Goal: Information Seeking & Learning: Learn about a topic

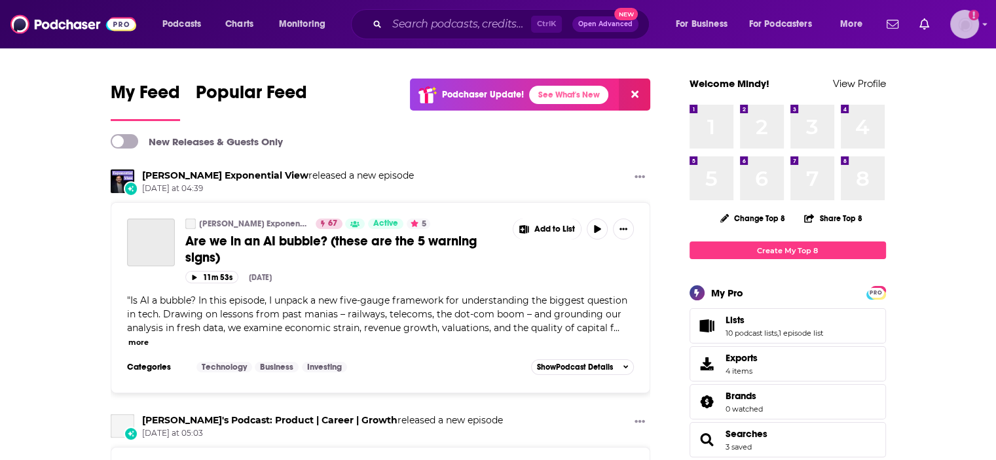
click at [966, 26] on img "Logged in as mindyn" at bounding box center [964, 24] width 29 height 29
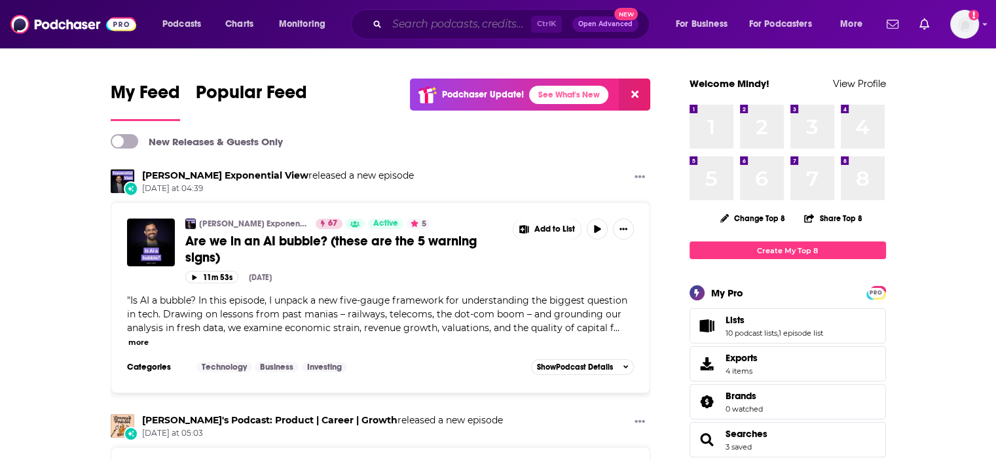
click at [416, 29] on input "Search podcasts, credits, & more..." at bounding box center [459, 24] width 144 height 21
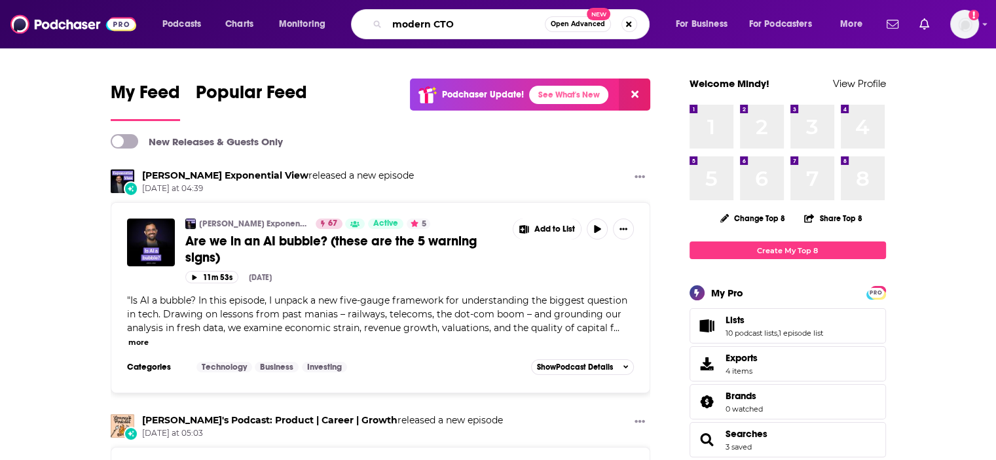
type input "modern CTO"
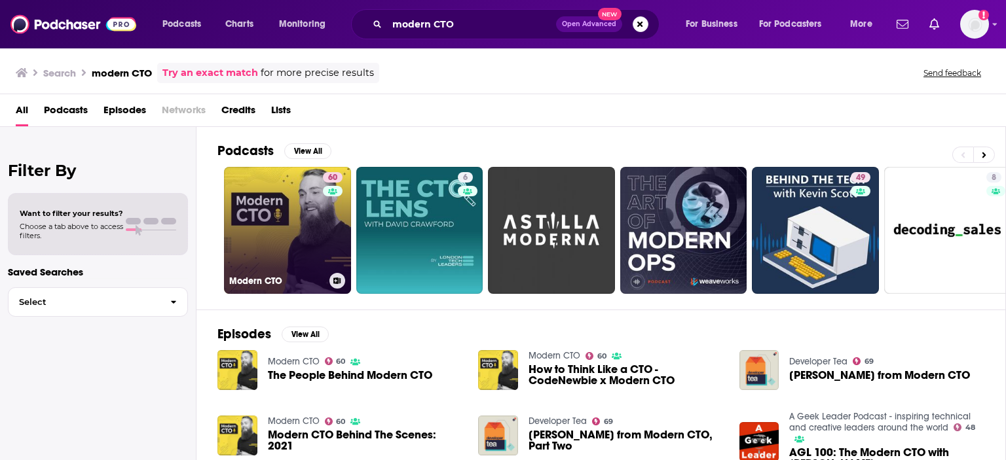
click at [309, 206] on link "60 Modern CTO" at bounding box center [287, 230] width 127 height 127
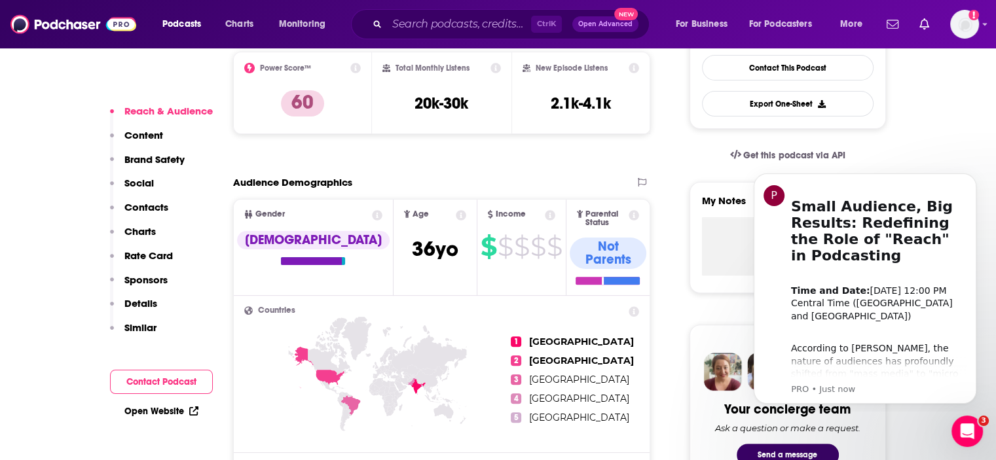
scroll to position [458, 0]
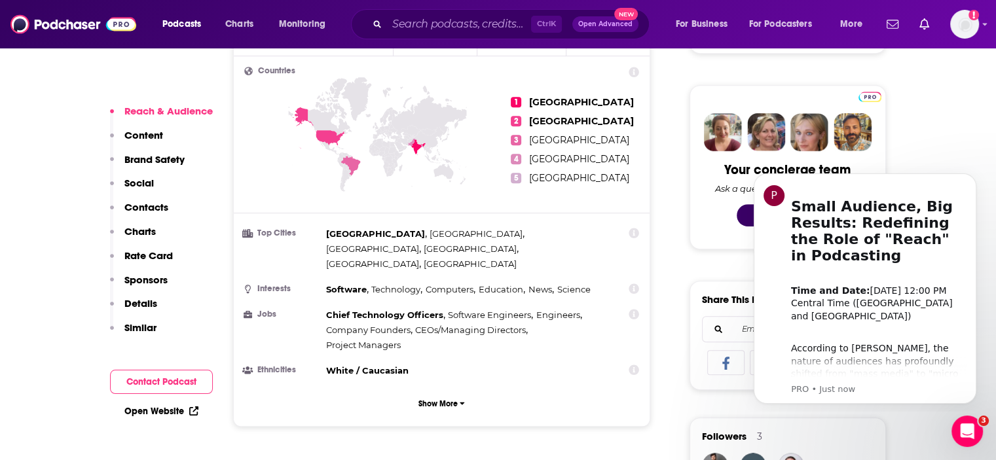
scroll to position [589, 0]
click at [453, 28] on input "Search podcasts, credits, & more..." at bounding box center [459, 24] width 144 height 21
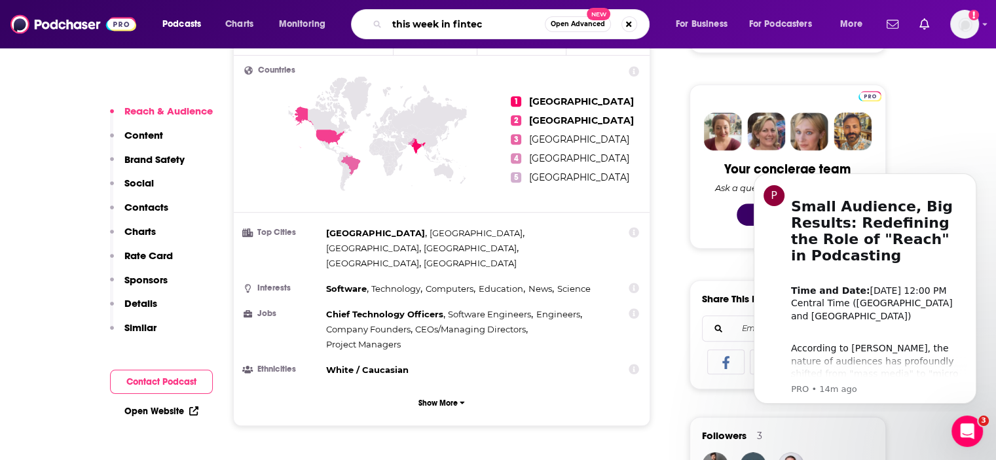
type input "this week in [GEOGRAPHIC_DATA]"
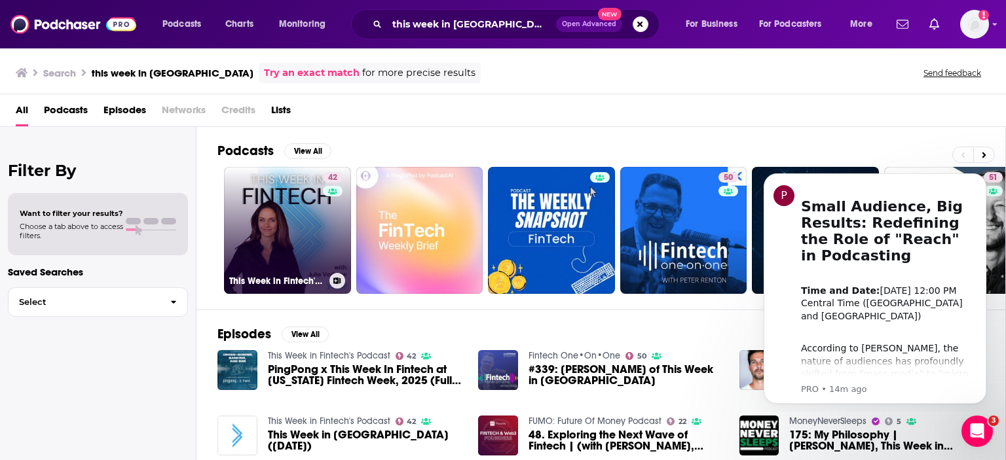
click at [283, 227] on link "42 This Week in Fintech's Podcast" at bounding box center [287, 230] width 127 height 127
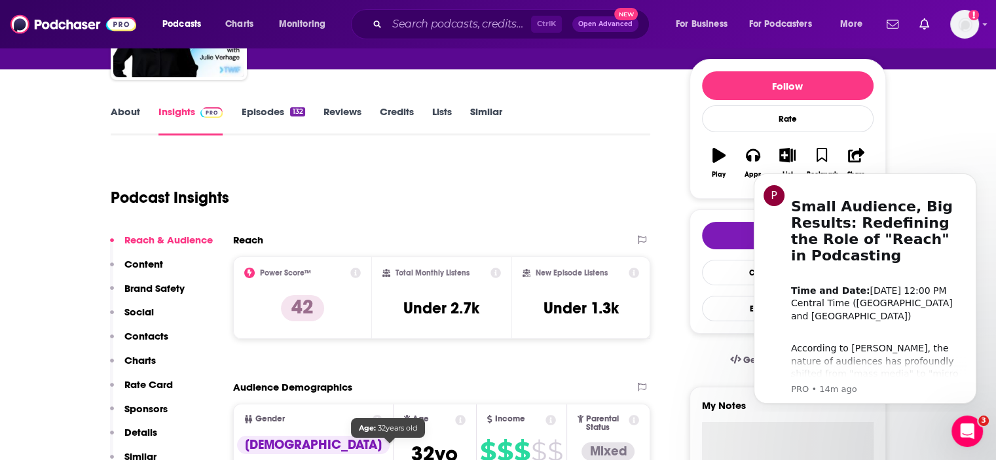
scroll to position [65, 0]
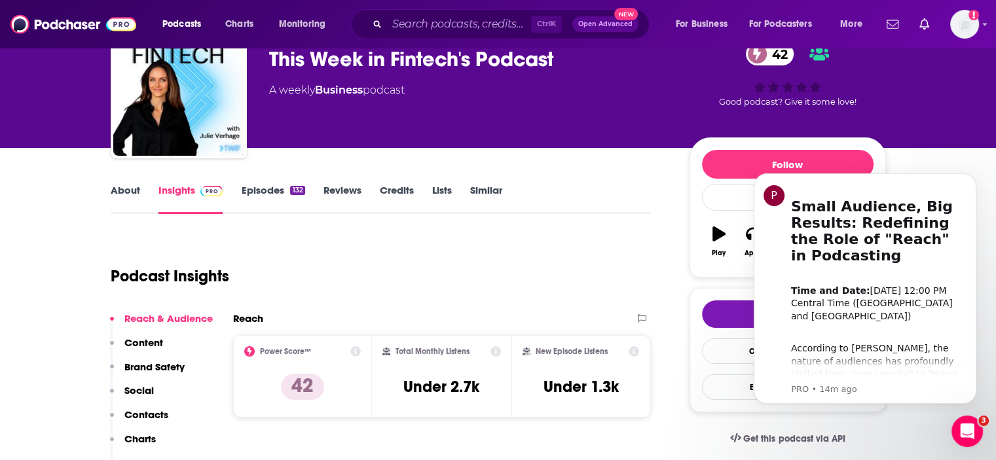
click at [261, 187] on link "Episodes 132" at bounding box center [273, 199] width 64 height 30
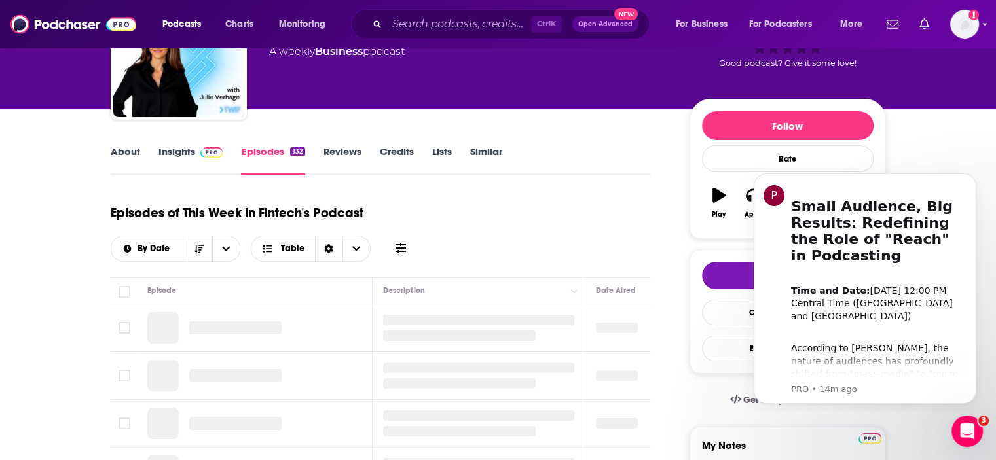
scroll to position [262, 0]
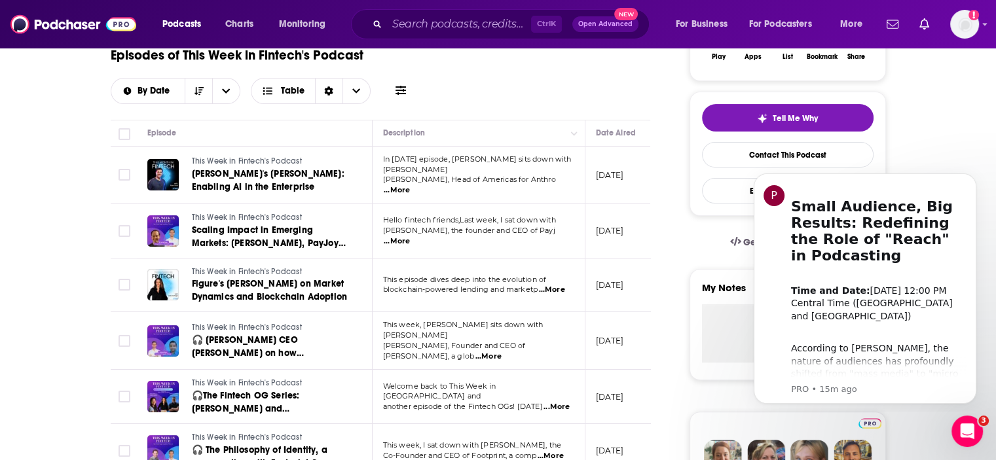
click at [410, 185] on span "...More" at bounding box center [397, 190] width 26 height 10
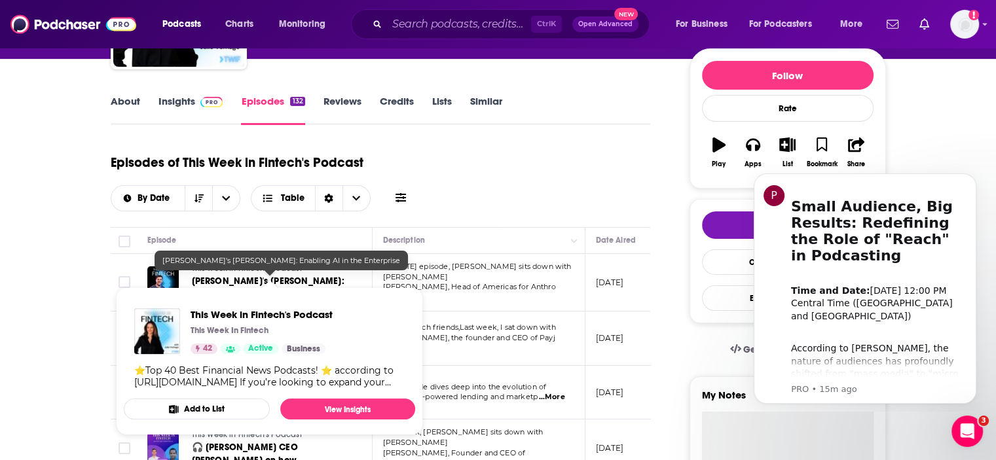
scroll to position [0, 0]
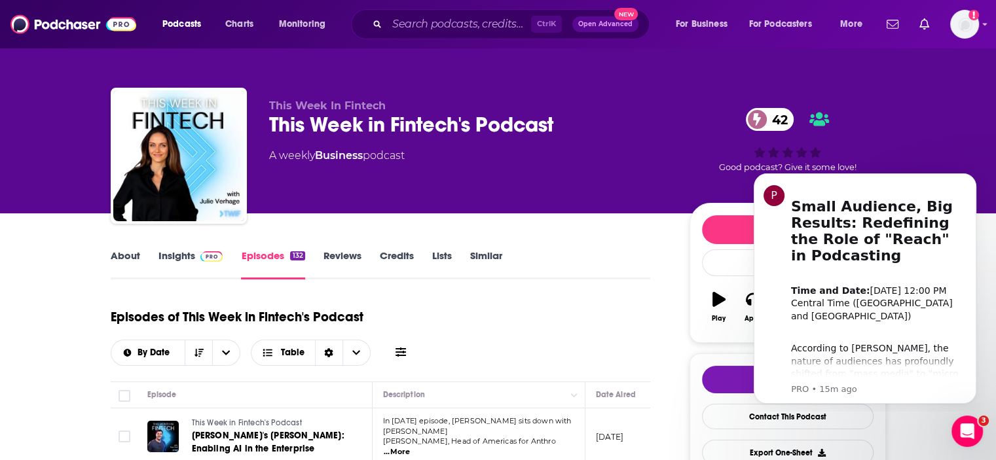
click at [483, 187] on div "This Week In Fintech This Week in Fintech's Podcast 42 A weekly Business podcast" at bounding box center [468, 152] width 399 height 105
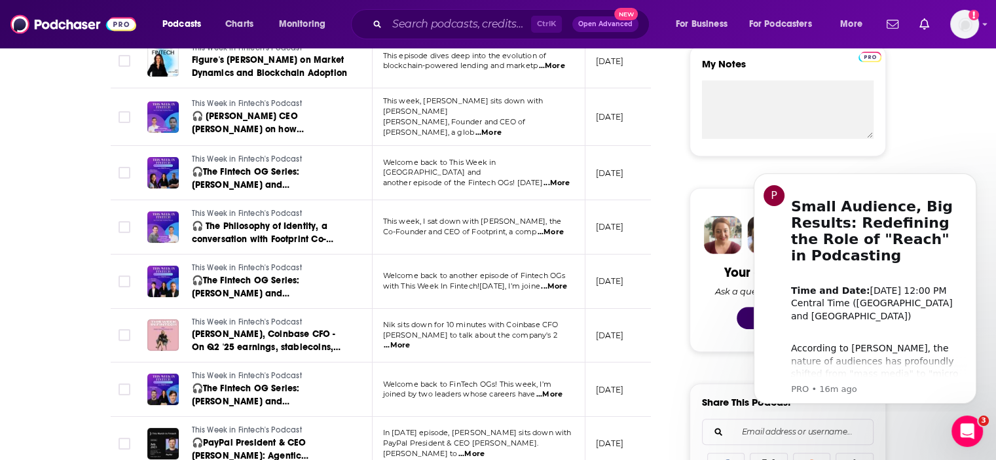
scroll to position [458, 0]
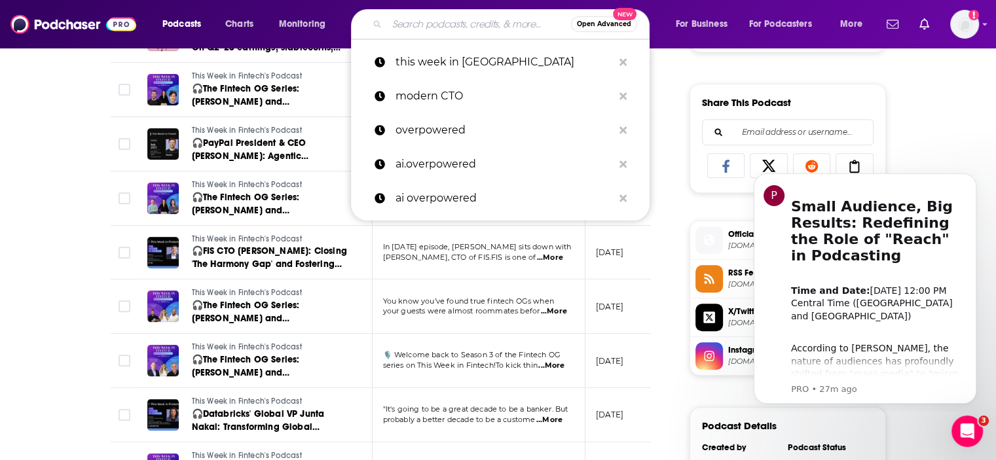
click at [429, 29] on input "Search podcasts, credits, & more..." at bounding box center [479, 24] width 184 height 21
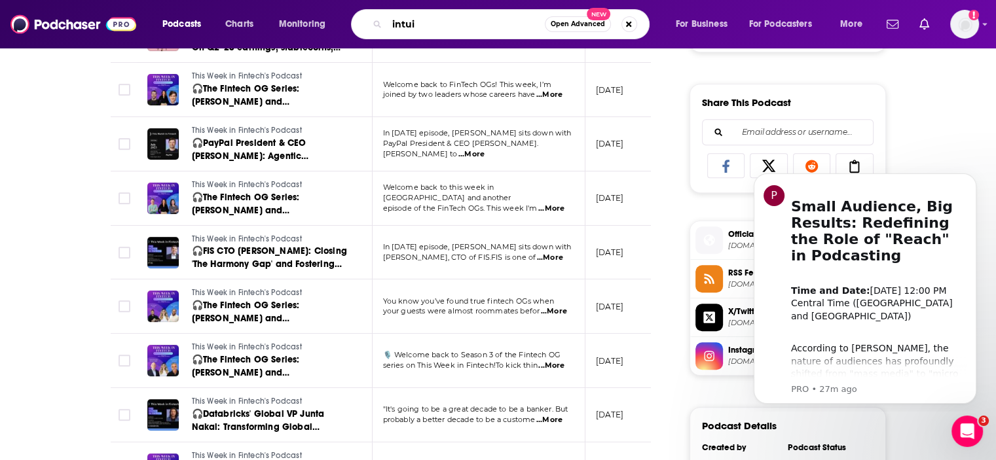
type input "intuit"
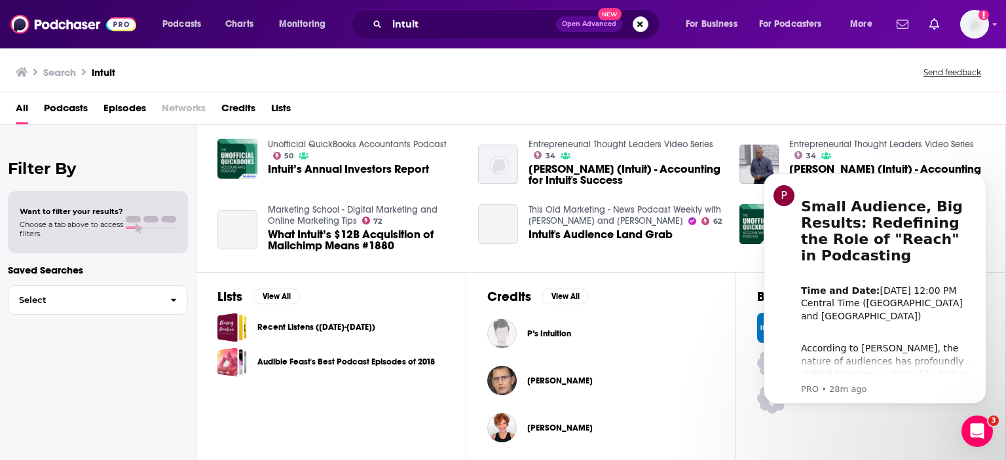
scroll to position [278, 0]
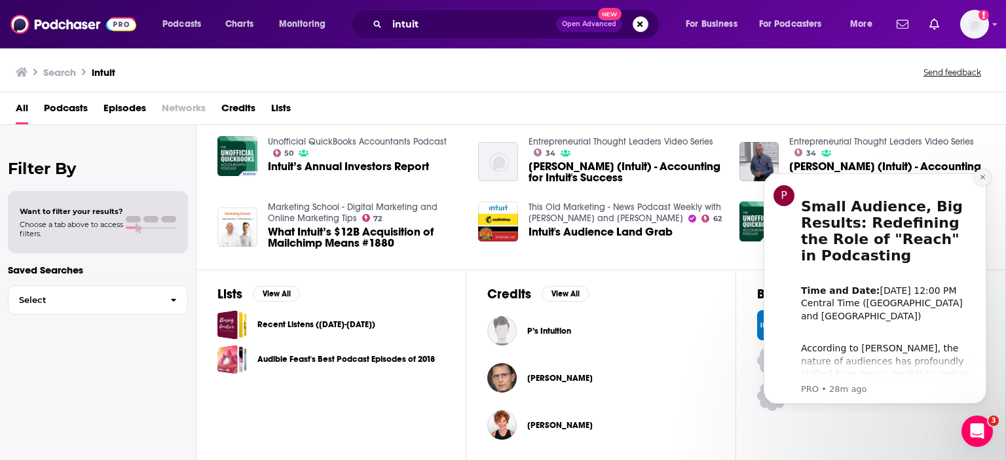
click at [981, 173] on icon "Dismiss notification" at bounding box center [982, 176] width 7 height 7
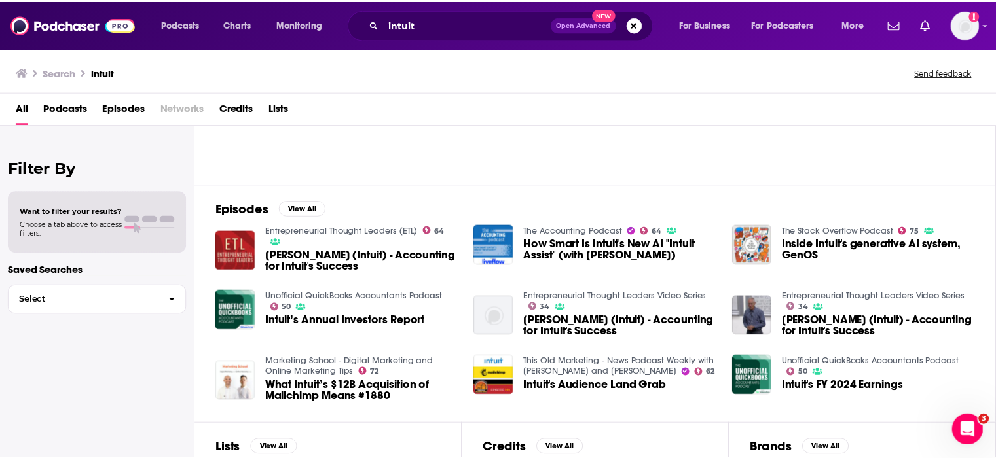
scroll to position [81, 0]
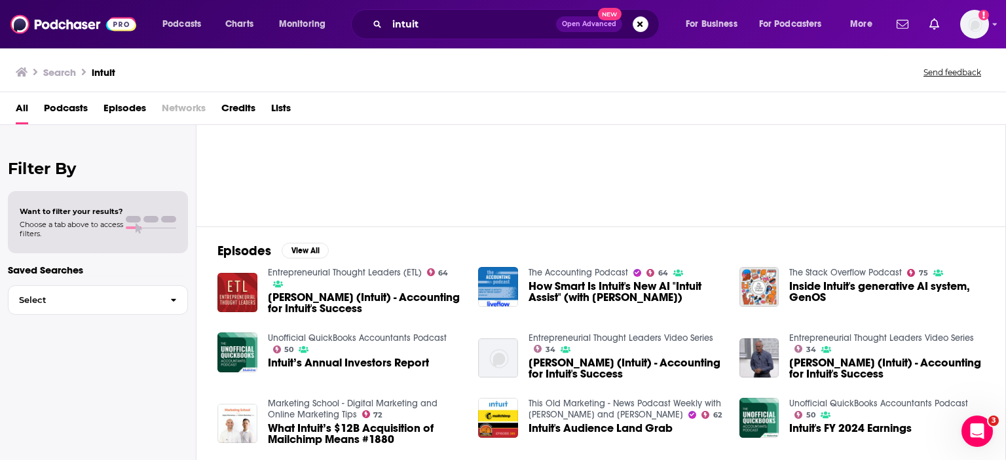
click at [581, 289] on span "How Smart Is Intuit's New AI "Intuit Assist" (with [PERSON_NAME])" at bounding box center [625, 292] width 195 height 22
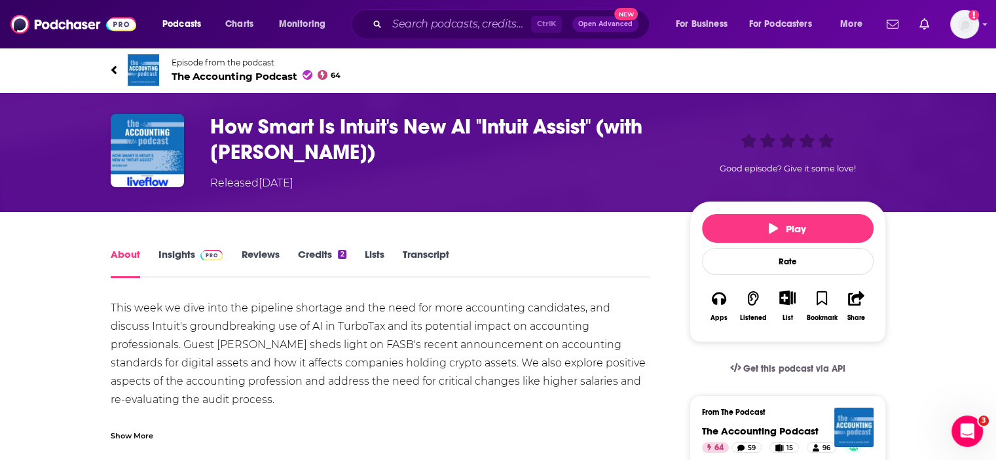
click at [173, 251] on link "Insights" at bounding box center [190, 263] width 65 height 30
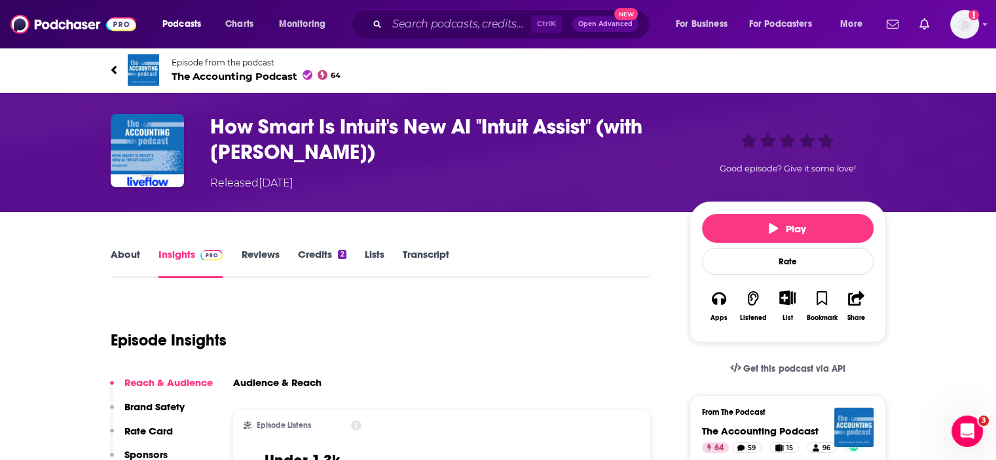
click at [176, 246] on div "About Insights Reviews Credits 2 Lists Transcript" at bounding box center [381, 262] width 540 height 32
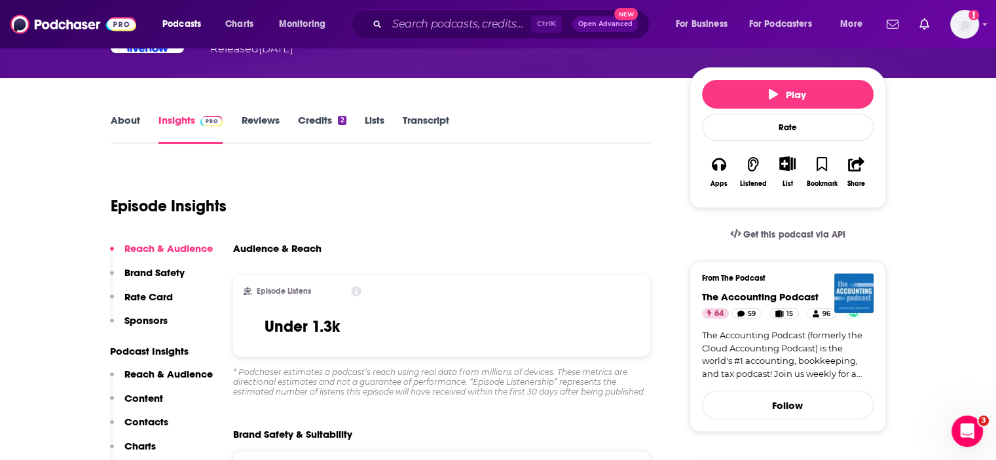
scroll to position [131, 0]
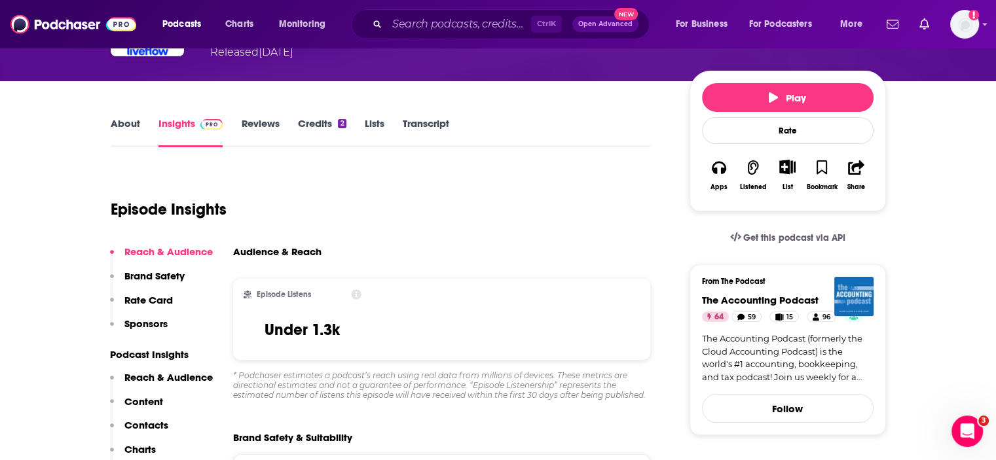
drag, startPoint x: 179, startPoint y: 119, endPoint x: 269, endPoint y: 184, distance: 110.7
click at [179, 120] on link "Insights" at bounding box center [190, 132] width 65 height 30
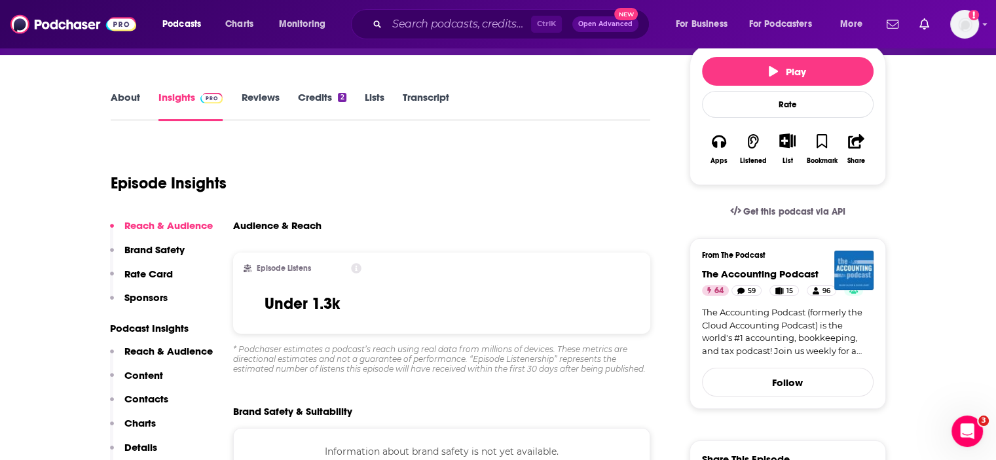
scroll to position [0, 0]
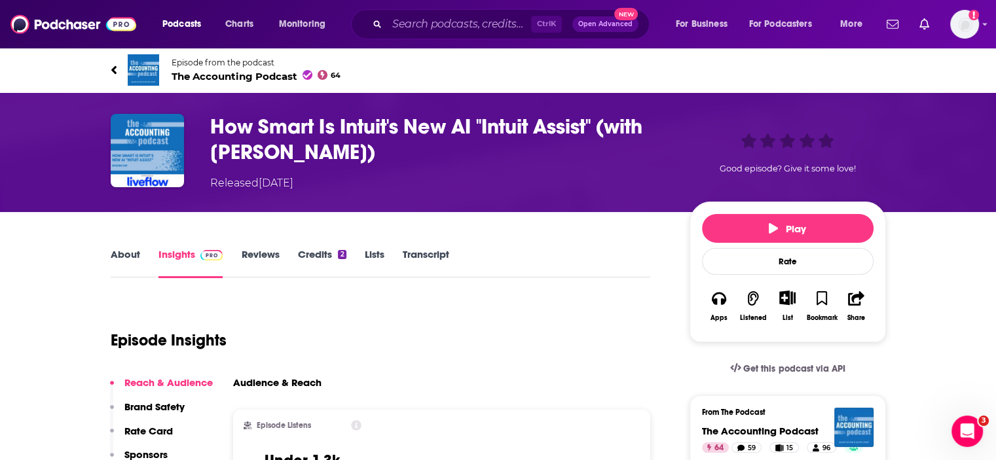
click at [183, 253] on link "Insights" at bounding box center [190, 263] width 65 height 30
click at [141, 150] on img at bounding box center [147, 150] width 73 height 73
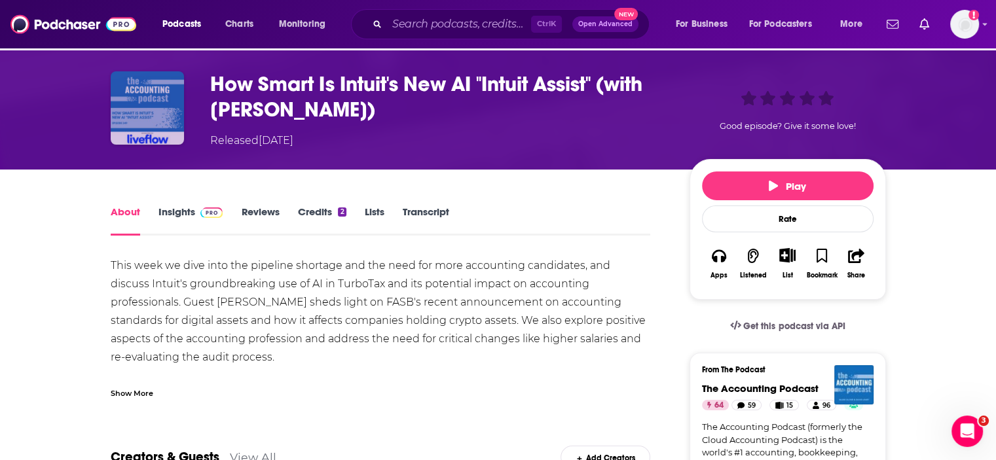
scroll to position [65, 0]
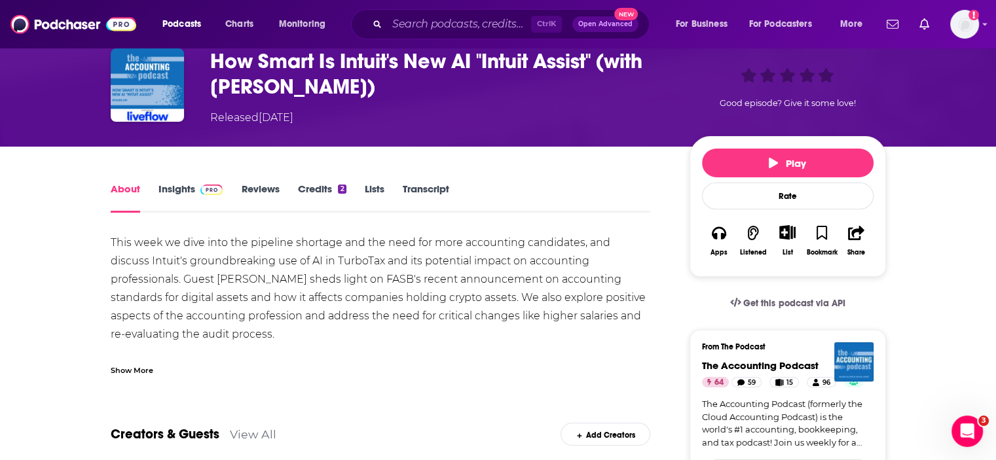
click at [127, 196] on link "About" at bounding box center [125, 198] width 29 height 30
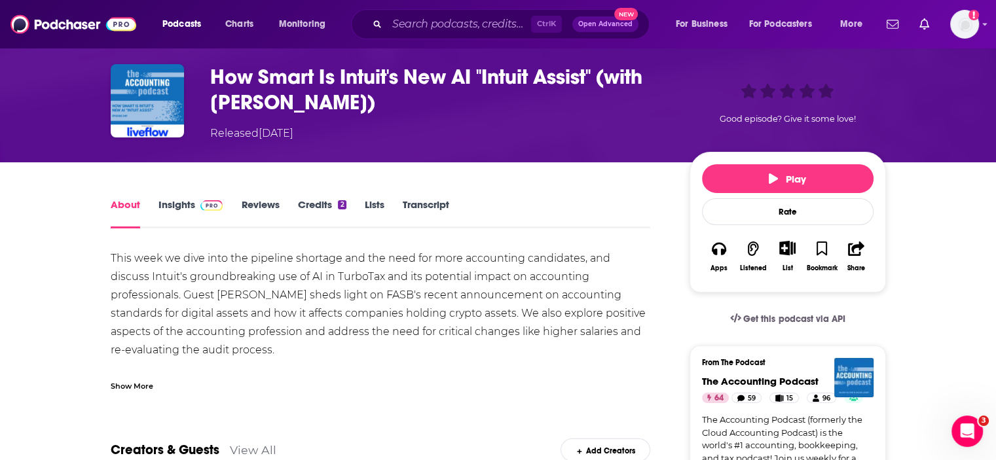
scroll to position [0, 0]
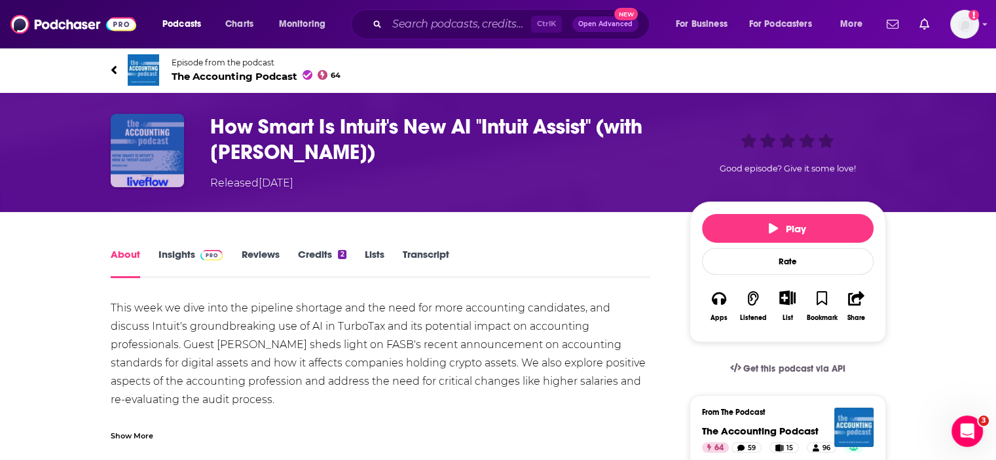
click at [143, 149] on img at bounding box center [147, 150] width 73 height 73
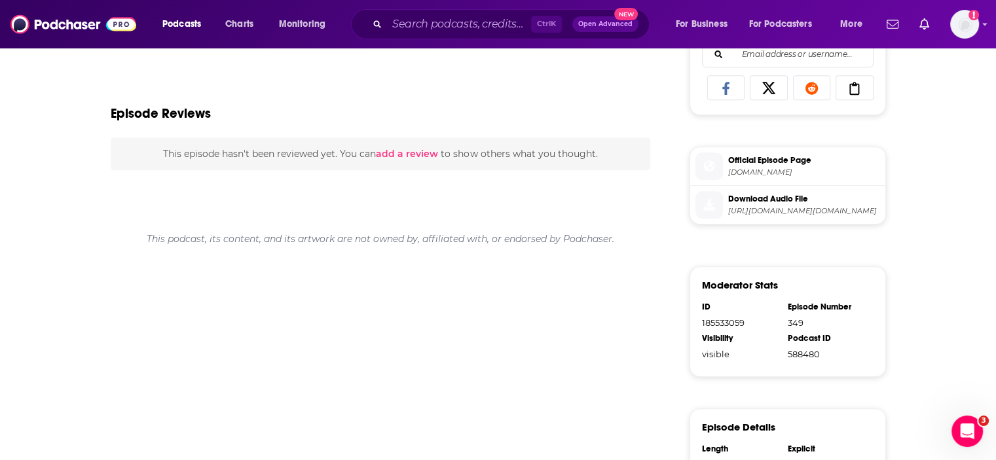
scroll to position [386, 0]
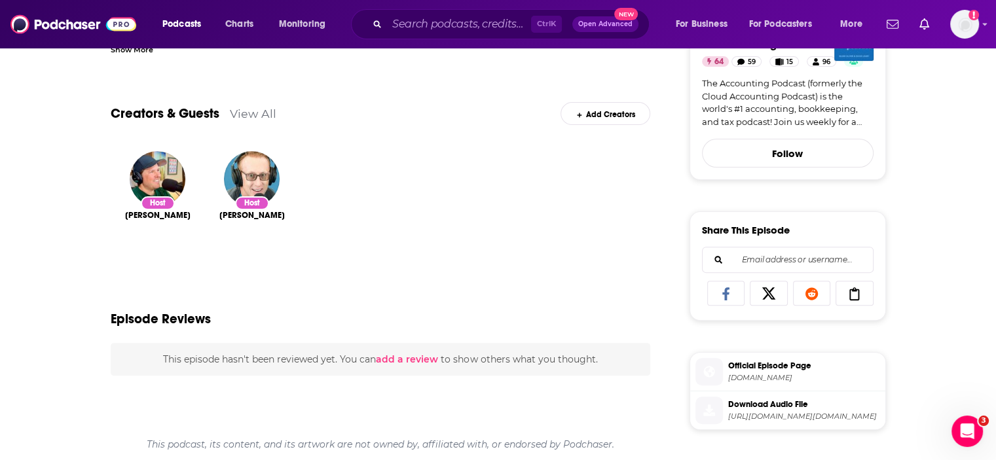
click at [246, 111] on link "View All" at bounding box center [253, 114] width 46 height 14
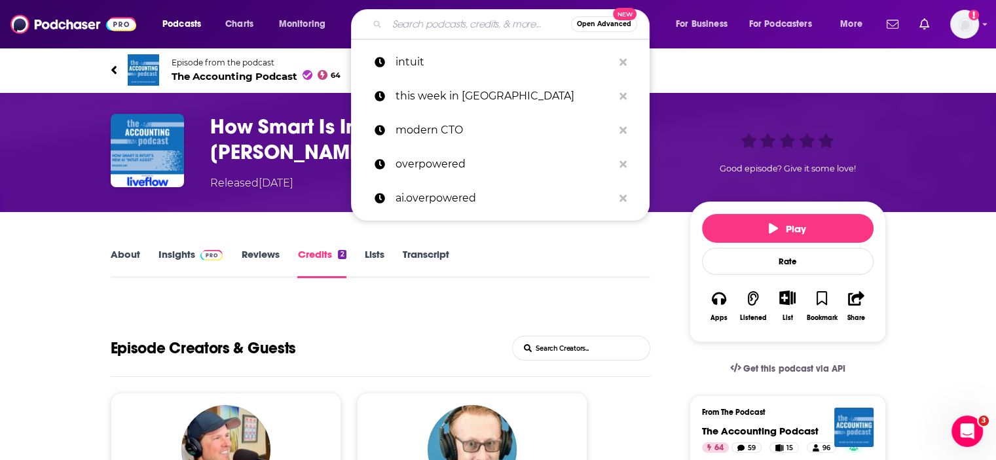
click at [403, 25] on input "Search podcasts, credits, & more..." at bounding box center [479, 24] width 184 height 21
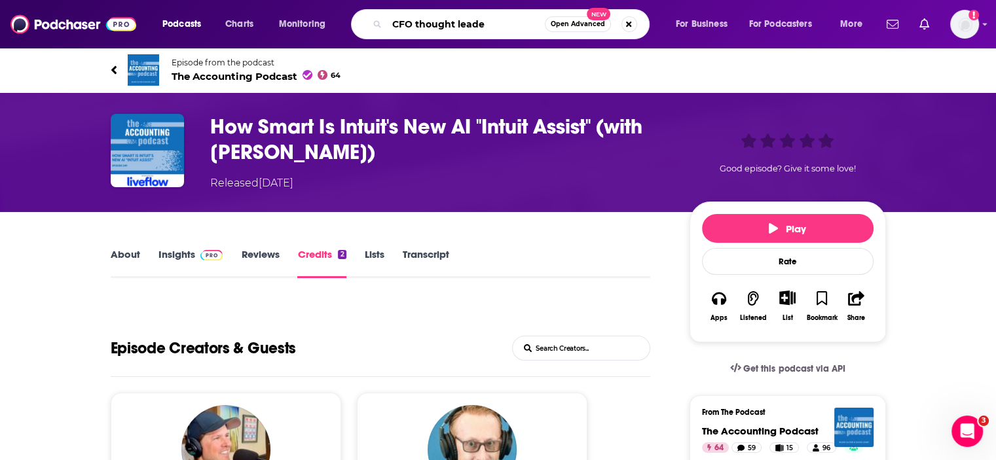
type input "CFO thought leader"
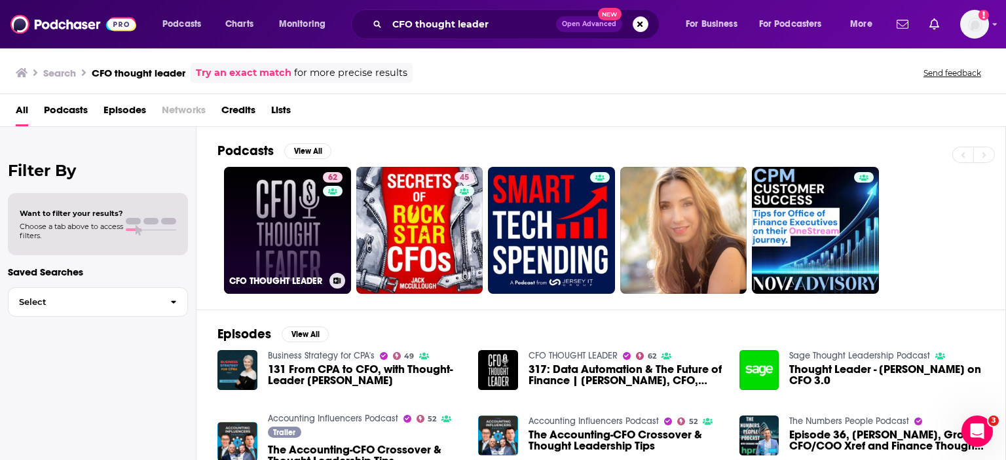
click at [287, 261] on link "62 CFO THOUGHT LEADER" at bounding box center [287, 230] width 127 height 127
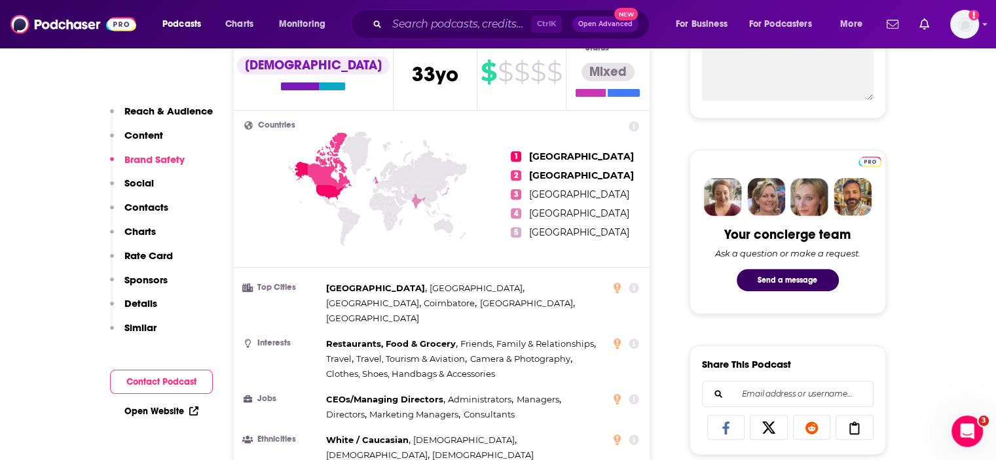
scroll to position [131, 0]
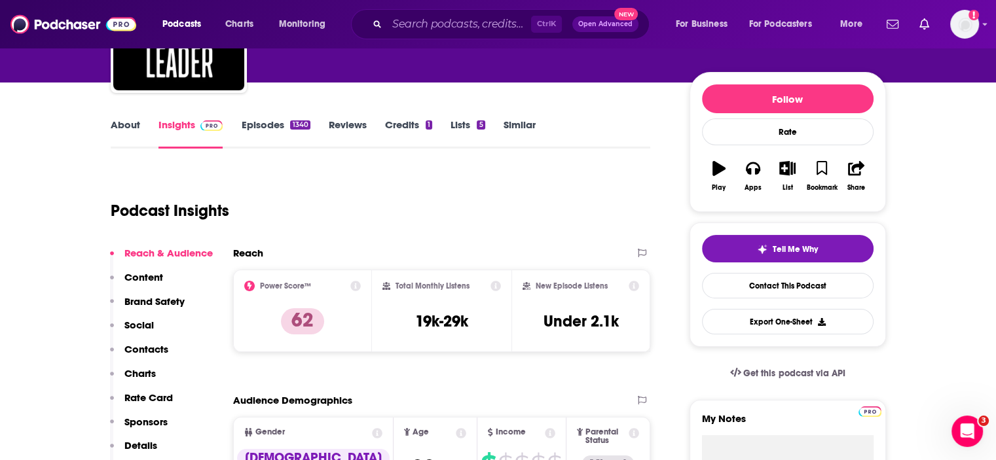
click at [264, 122] on link "Episodes 1340" at bounding box center [275, 133] width 69 height 30
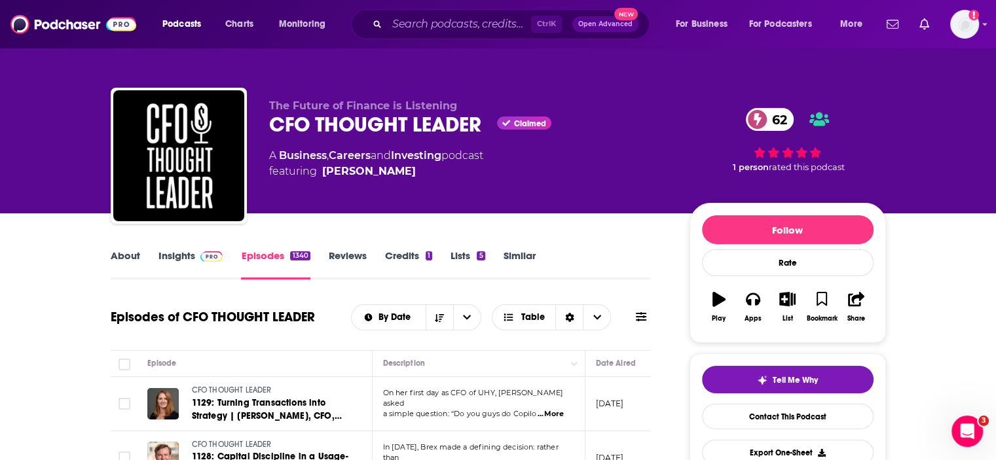
scroll to position [196, 0]
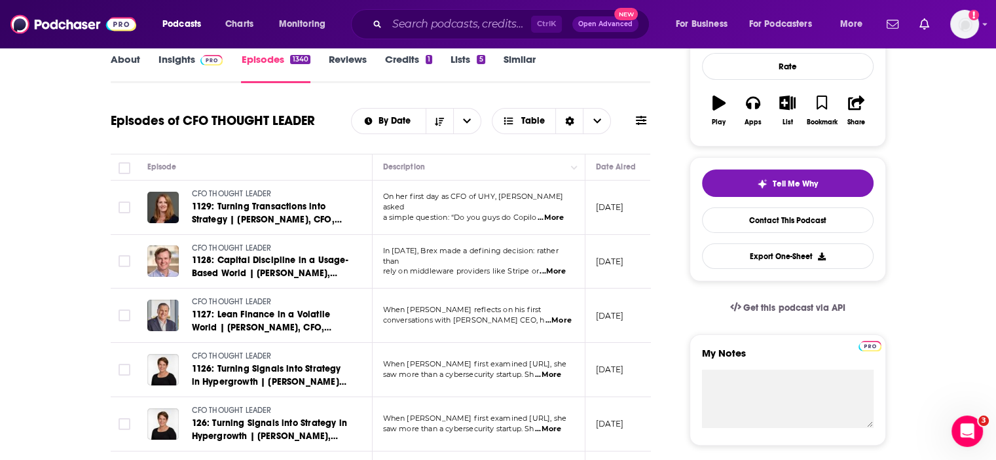
click at [562, 320] on span "...More" at bounding box center [558, 321] width 26 height 10
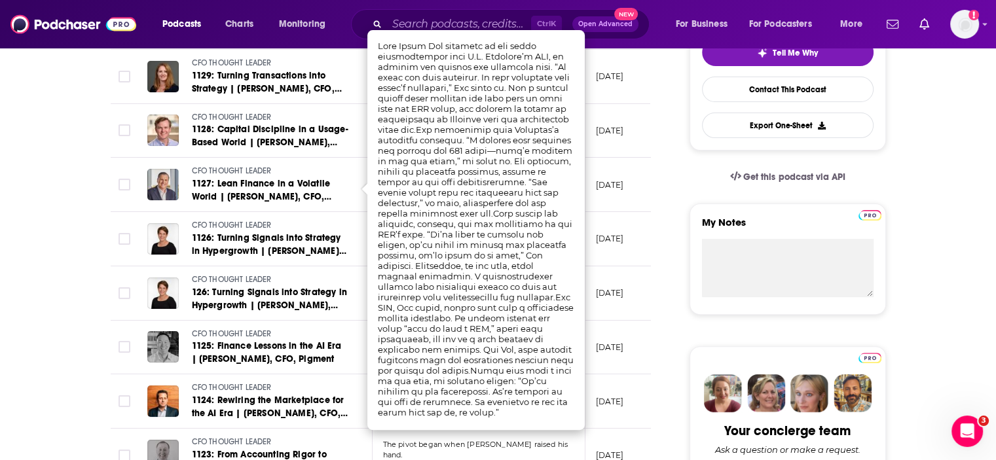
scroll to position [393, 0]
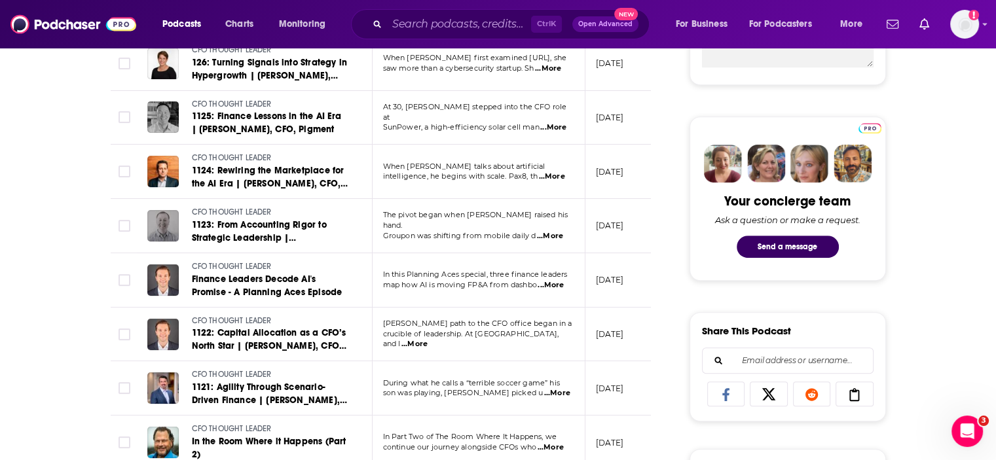
scroll to position [589, 0]
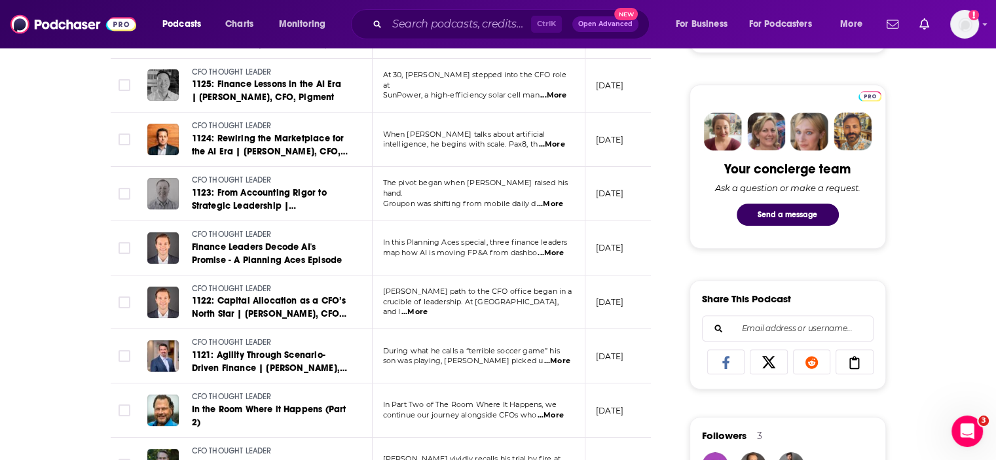
click at [554, 252] on span "...More" at bounding box center [550, 253] width 26 height 10
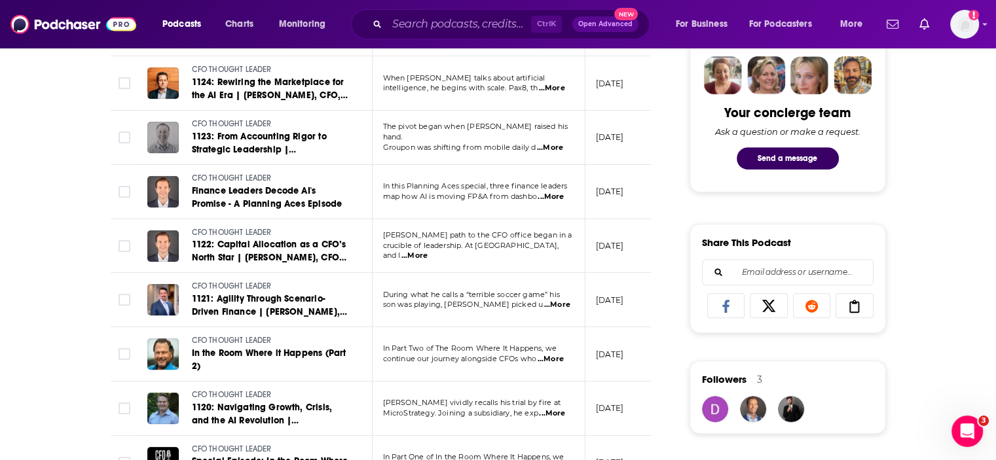
scroll to position [786, 0]
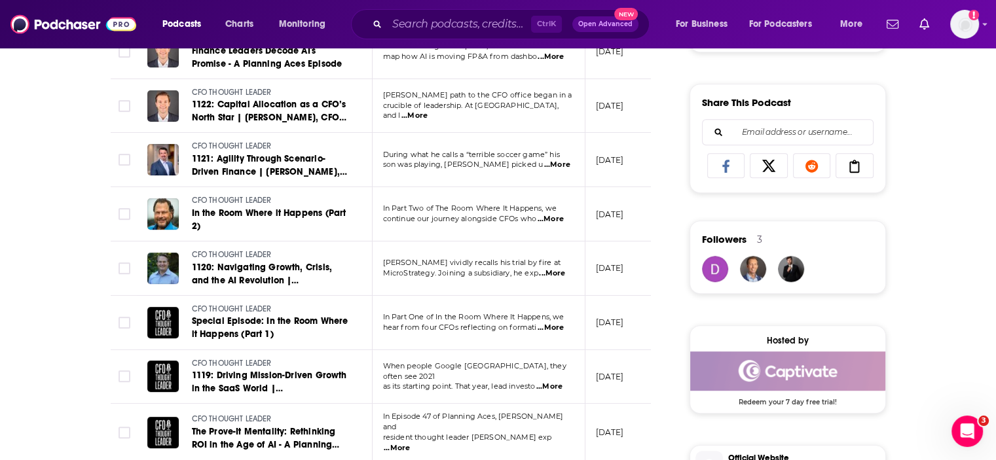
click at [551, 214] on span "...More" at bounding box center [550, 219] width 26 height 10
click at [58, 209] on div "About Insights Episodes 1340 Reviews Credits 1 Lists 5 Similar Episodes of CFO …" at bounding box center [498, 304] width 996 height 1752
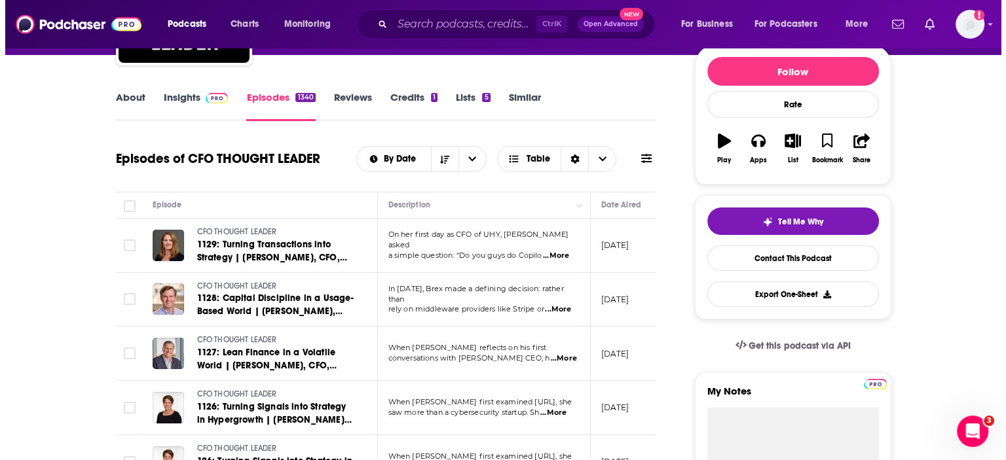
scroll to position [0, 0]
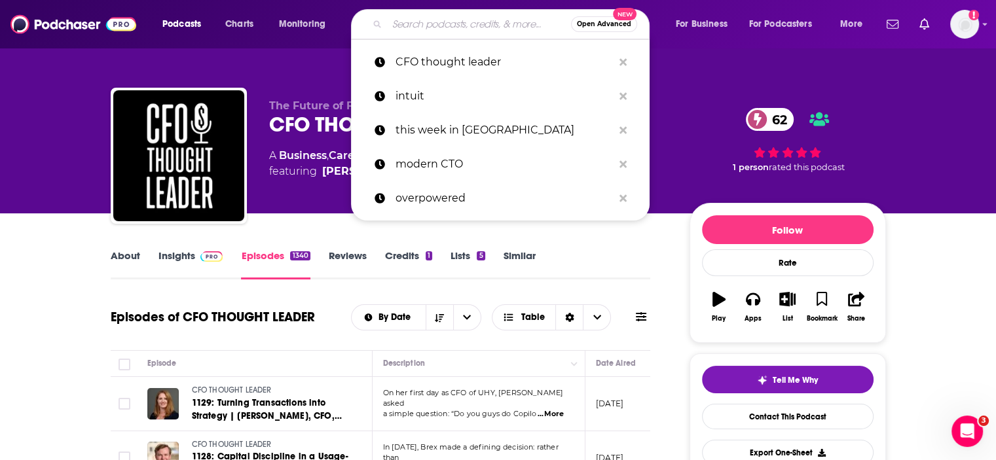
click at [401, 18] on input "Search podcasts, credits, & more..." at bounding box center [479, 24] width 184 height 21
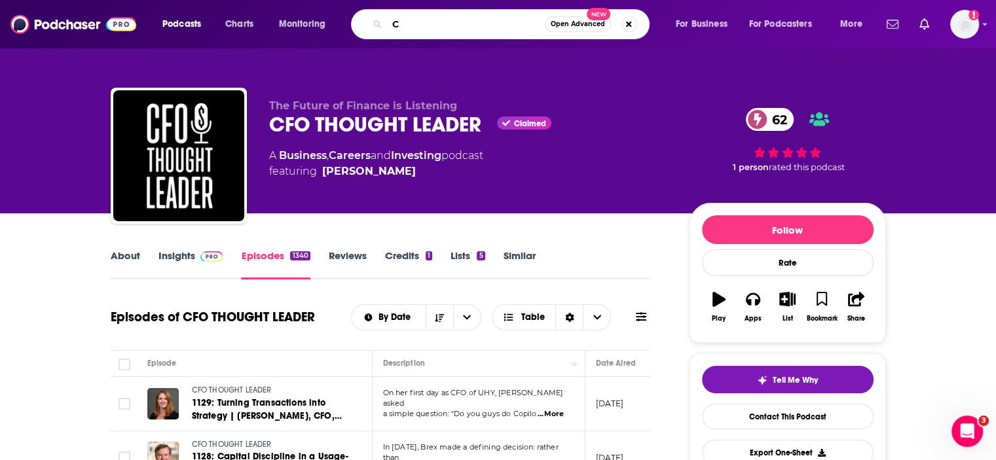
type input "C"
click at [68, 25] on img at bounding box center [73, 24] width 126 height 25
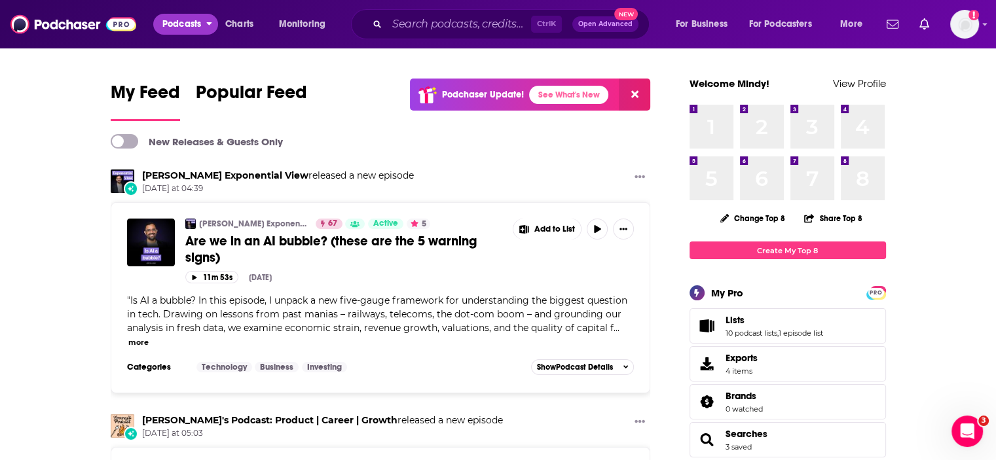
click at [175, 31] on span "Podcasts" at bounding box center [181, 24] width 39 height 18
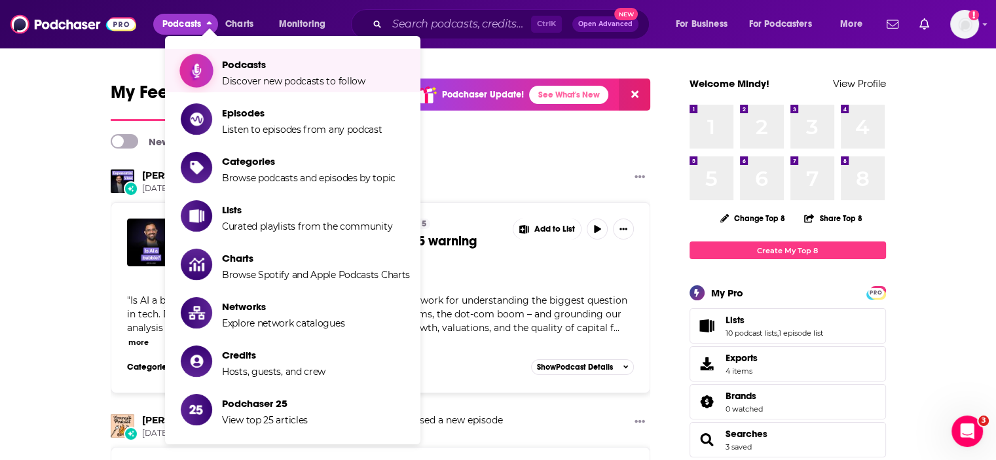
click at [234, 83] on span "Discover new podcasts to follow" at bounding box center [293, 81] width 143 height 12
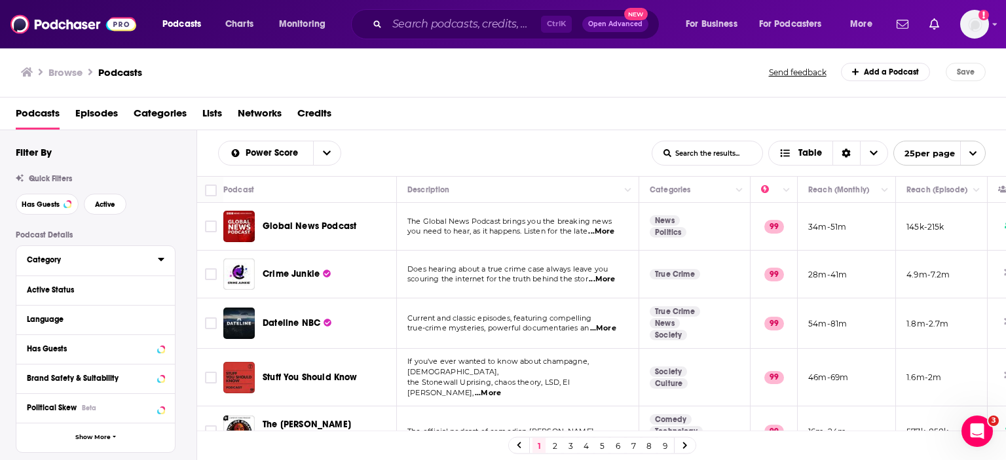
click at [158, 261] on icon at bounding box center [161, 259] width 7 height 10
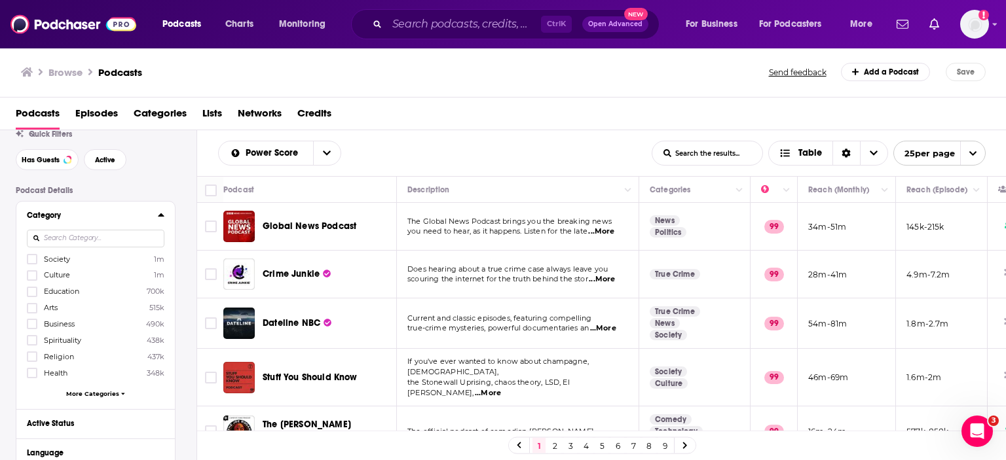
scroll to position [65, 0]
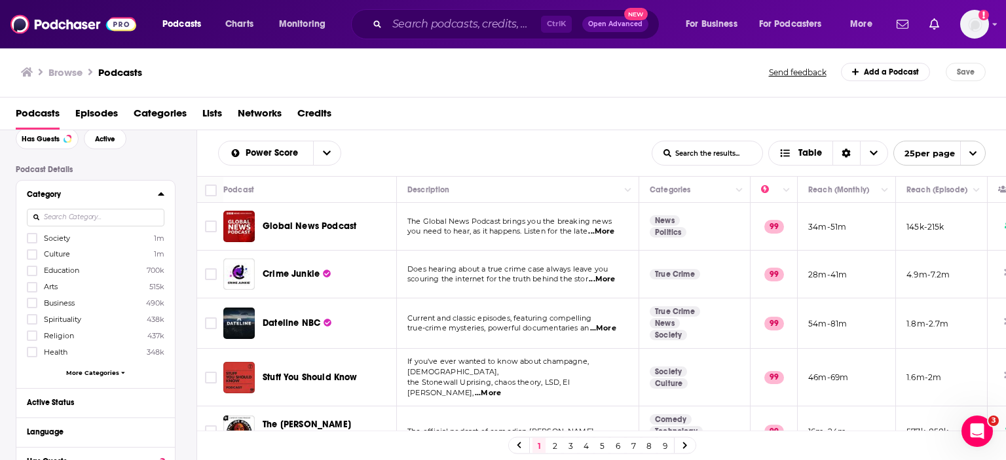
drag, startPoint x: 31, startPoint y: 305, endPoint x: 82, endPoint y: 311, distance: 51.4
click at [31, 304] on icon at bounding box center [32, 303] width 8 height 6
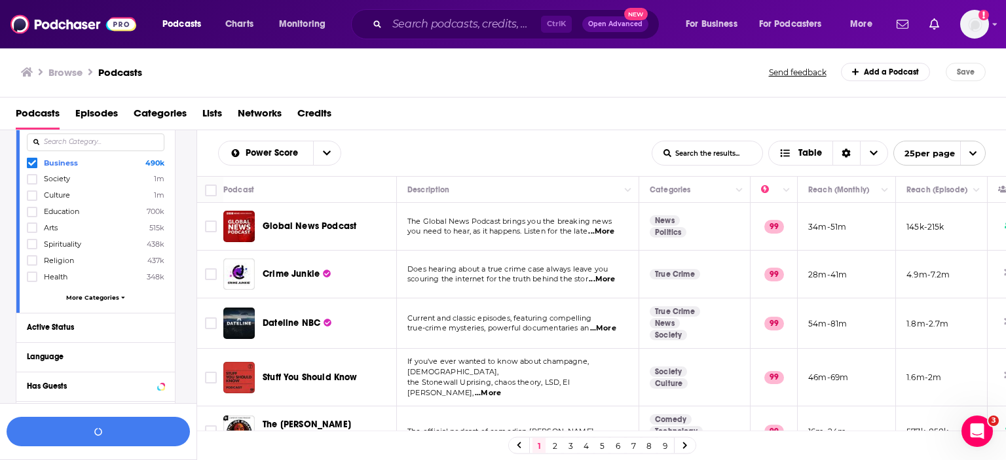
scroll to position [163, 0]
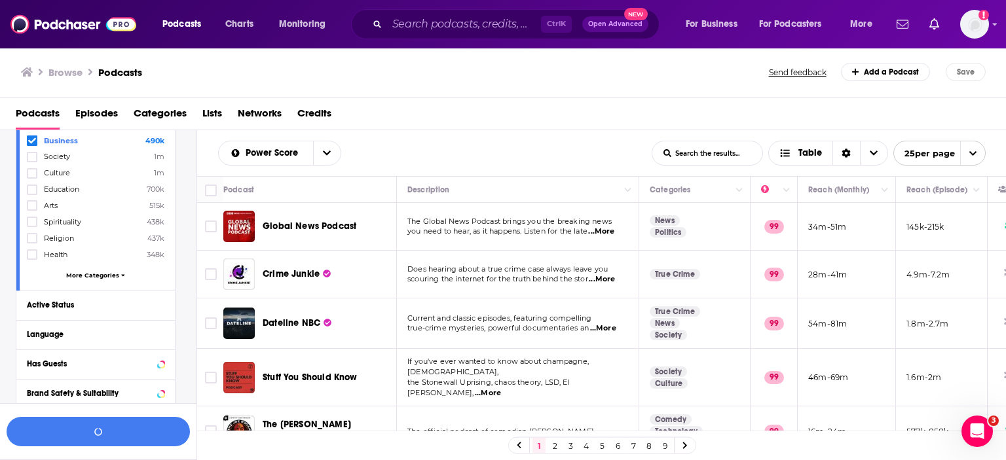
click at [94, 272] on span "More Categories" at bounding box center [92, 275] width 53 height 7
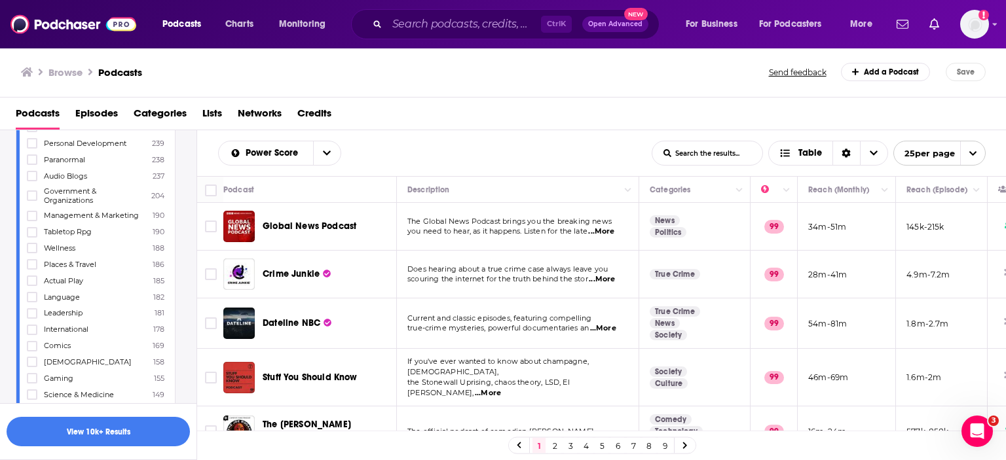
scroll to position [2651, 0]
click at [399, 125] on div "Podcasts Episodes Categories Lists Networks Credits" at bounding box center [506, 116] width 980 height 27
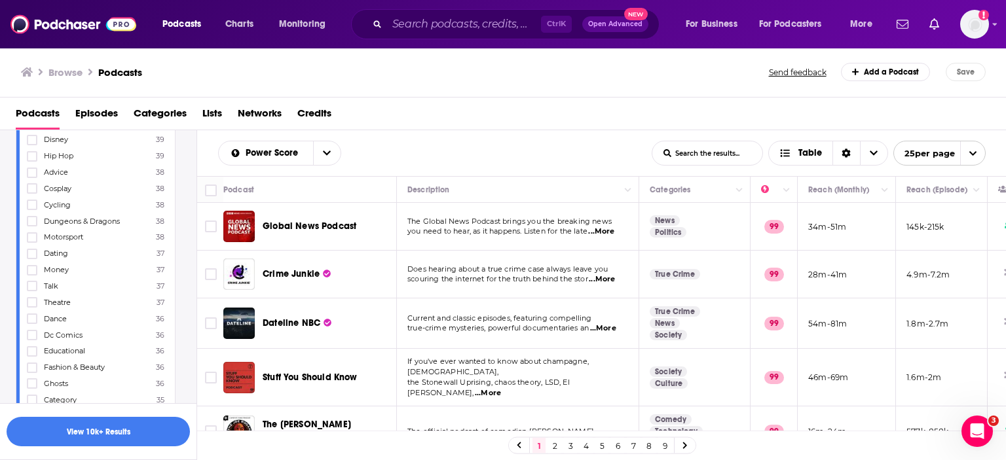
click at [461, 120] on div "Podcasts Episodes Categories Lists Networks Credits" at bounding box center [506, 116] width 980 height 27
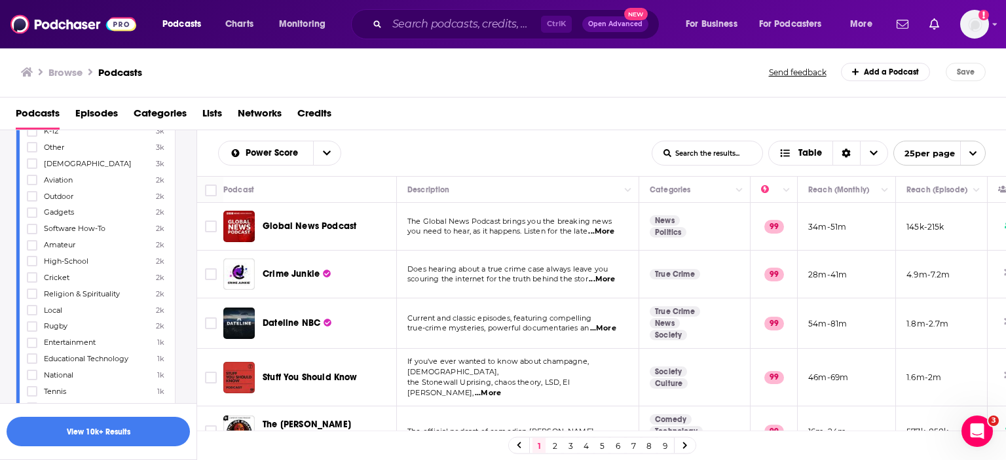
scroll to position [1210, 0]
click at [94, 109] on span "Episodes" at bounding box center [96, 116] width 43 height 27
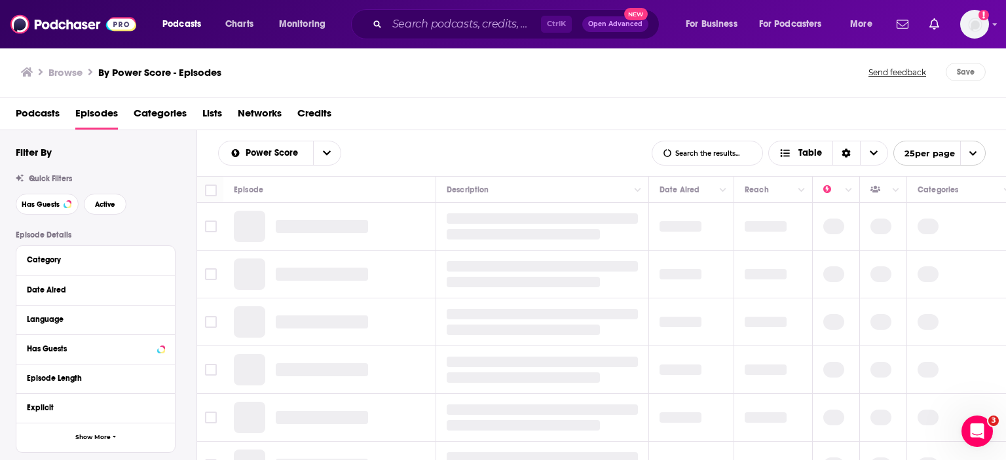
click at [31, 118] on span "Podcasts" at bounding box center [38, 116] width 44 height 27
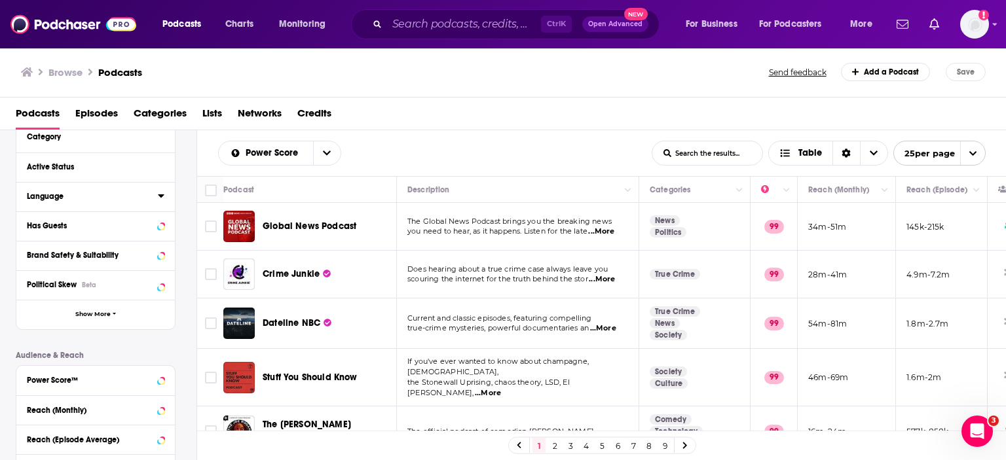
scroll to position [131, 0]
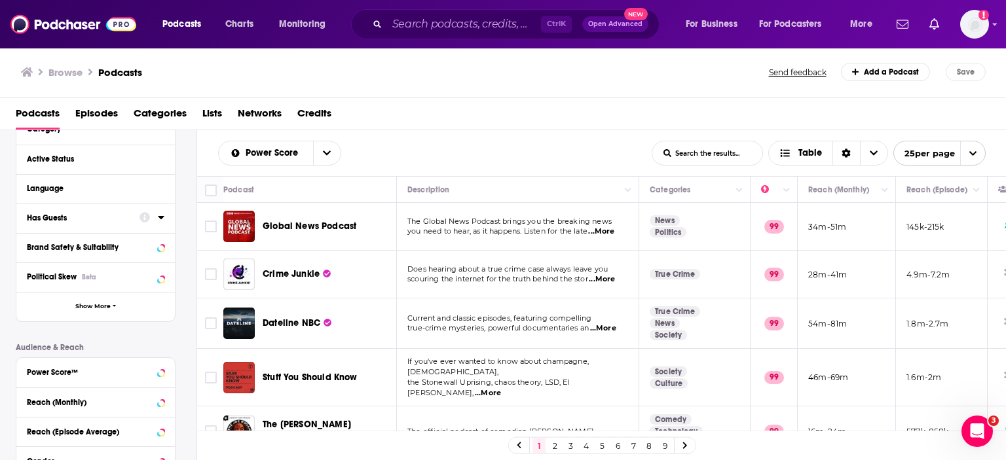
click at [161, 215] on icon at bounding box center [161, 217] width 7 height 10
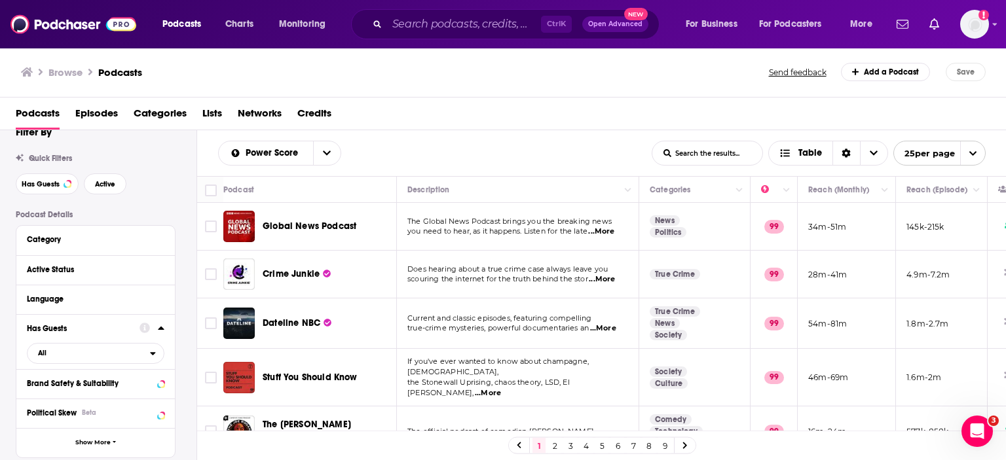
scroll to position [0, 0]
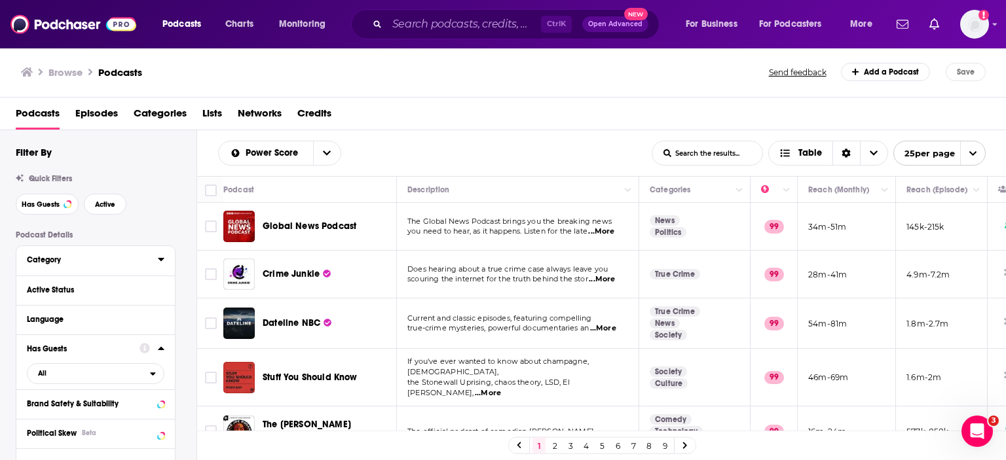
click at [160, 261] on icon at bounding box center [161, 259] width 7 height 10
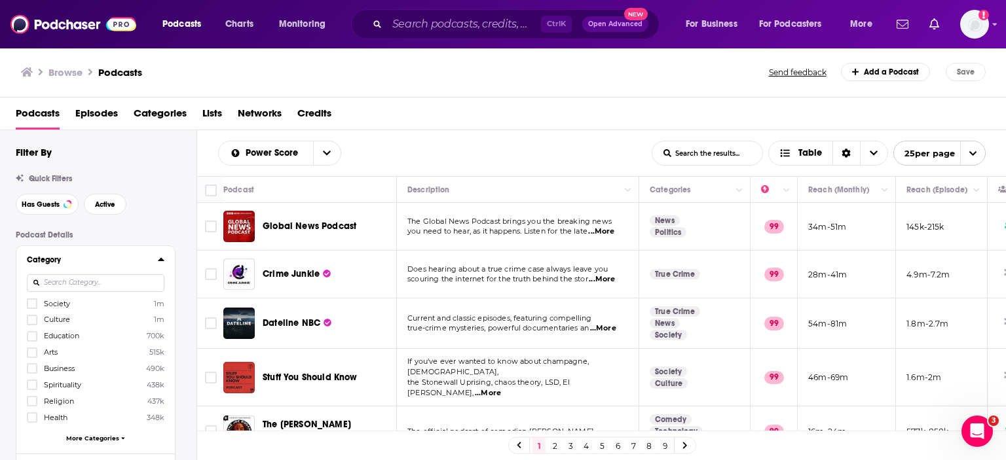
scroll to position [65, 0]
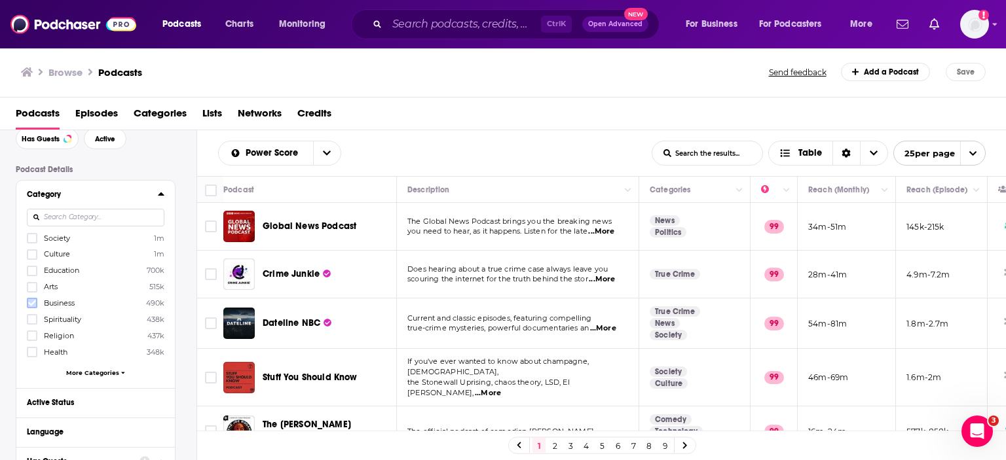
click at [29, 304] on icon at bounding box center [32, 303] width 8 height 6
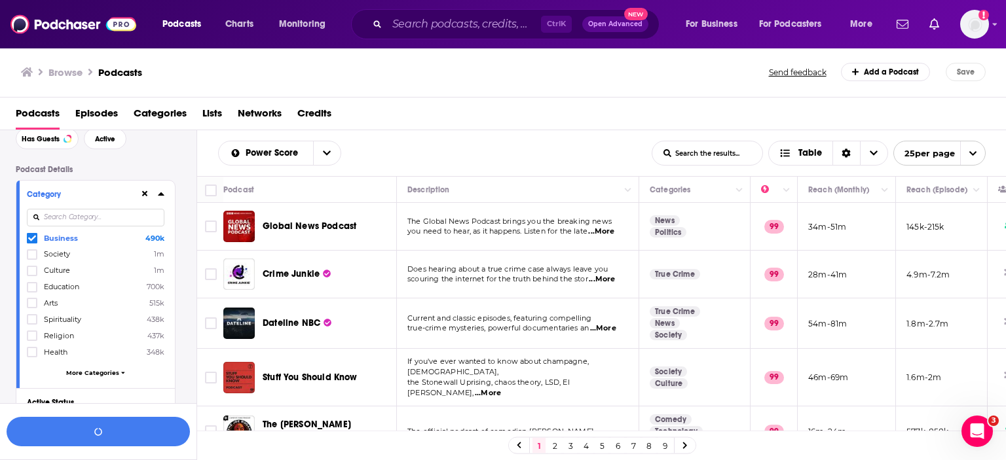
scroll to position [131, 0]
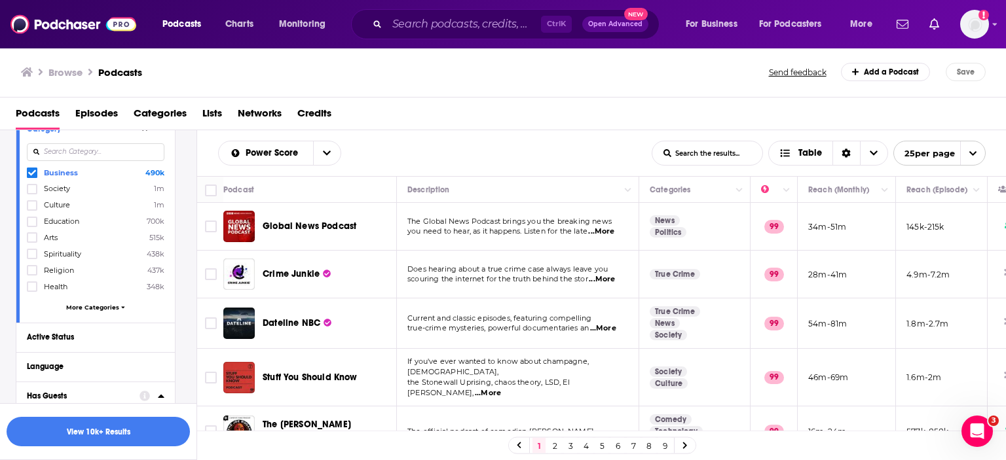
click at [106, 311] on div "Business 490k Society 1m Culture 1m Education 700k Arts 515k Spirituality 438k …" at bounding box center [95, 242] width 137 height 151
click at [118, 305] on button "More Categories" at bounding box center [95, 307] width 137 height 7
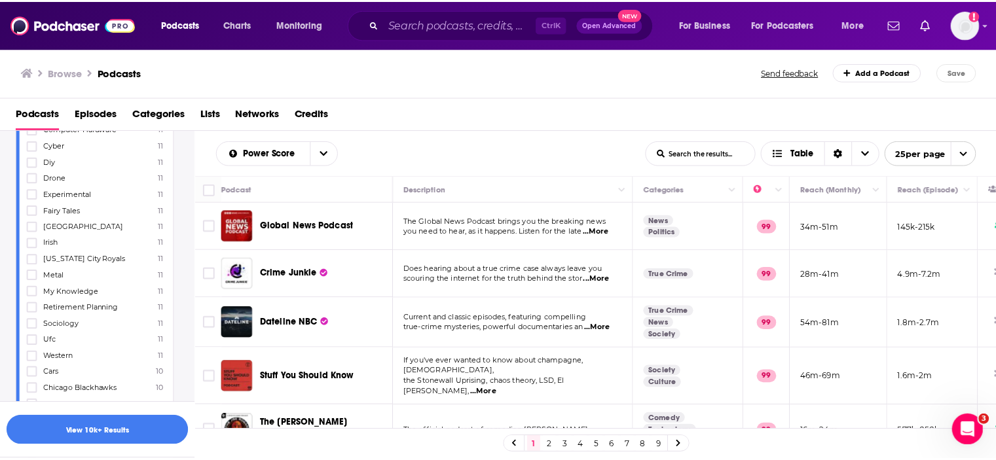
scroll to position [7921, 0]
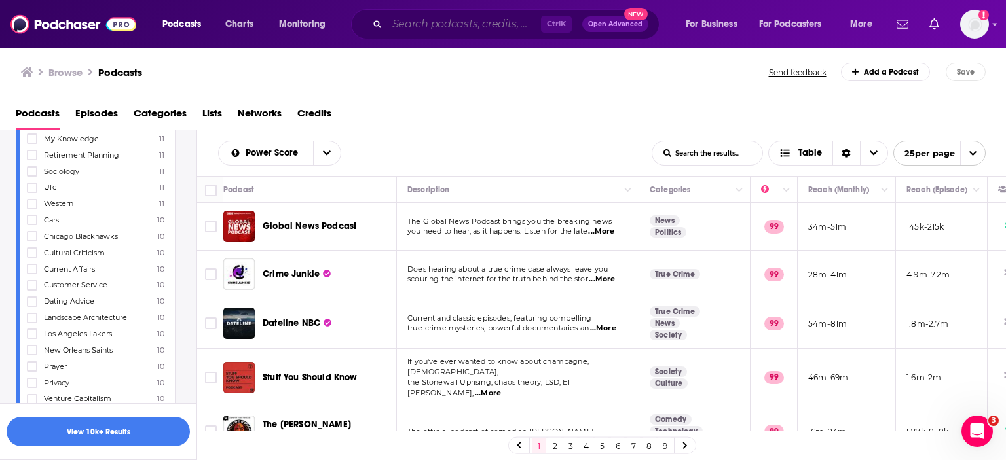
click at [414, 25] on input "Search podcasts, credits, & more..." at bounding box center [464, 24] width 154 height 21
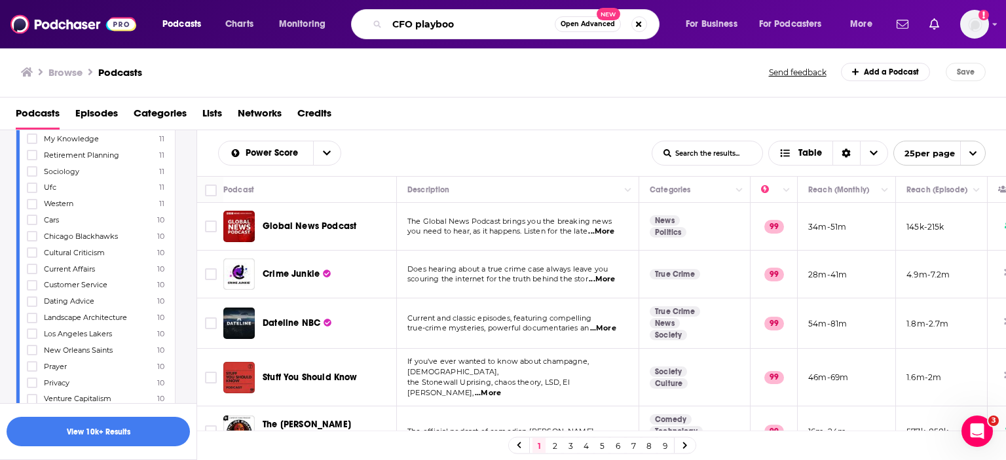
type input "CFO playbook"
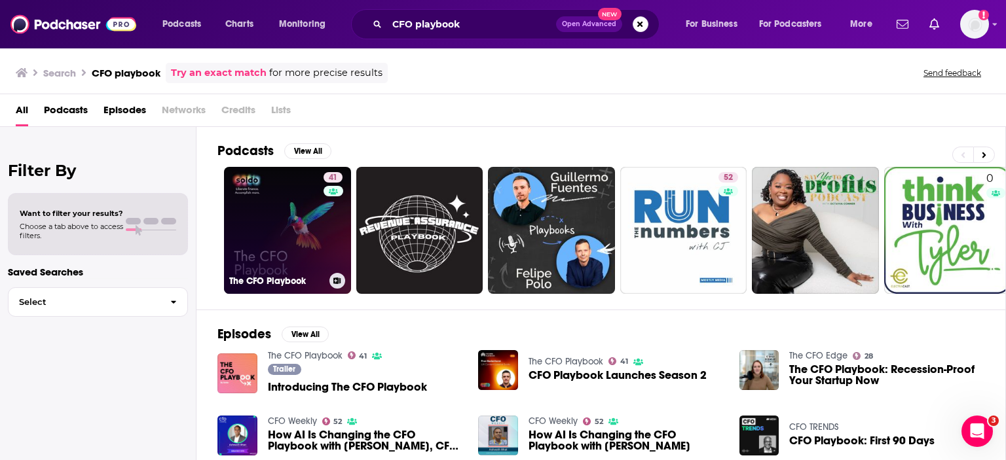
click at [298, 232] on link "41 The CFO Playbook" at bounding box center [287, 230] width 127 height 127
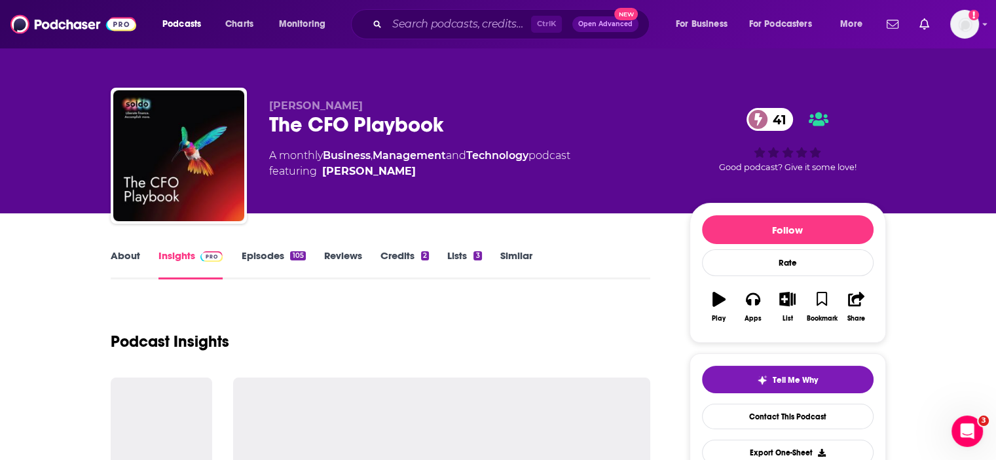
click at [258, 251] on link "Episodes 105" at bounding box center [273, 264] width 64 height 30
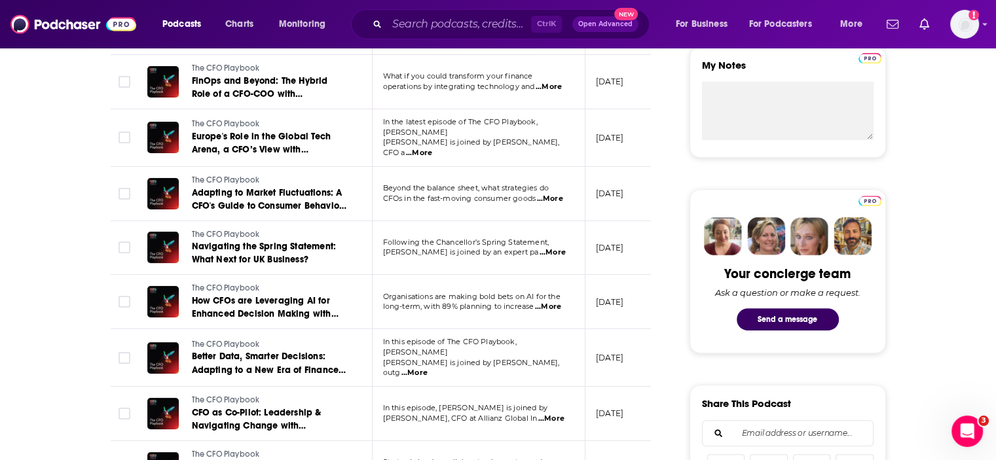
scroll to position [589, 0]
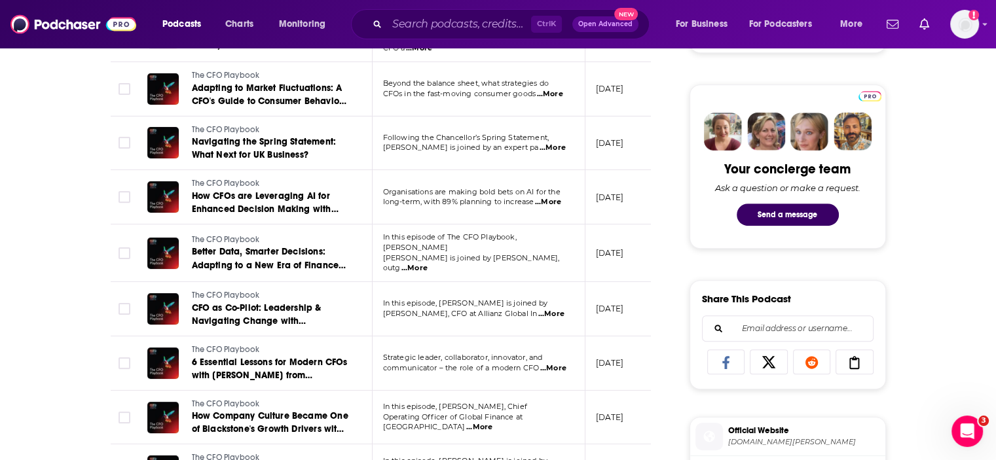
click at [427, 263] on span "...More" at bounding box center [414, 268] width 26 height 10
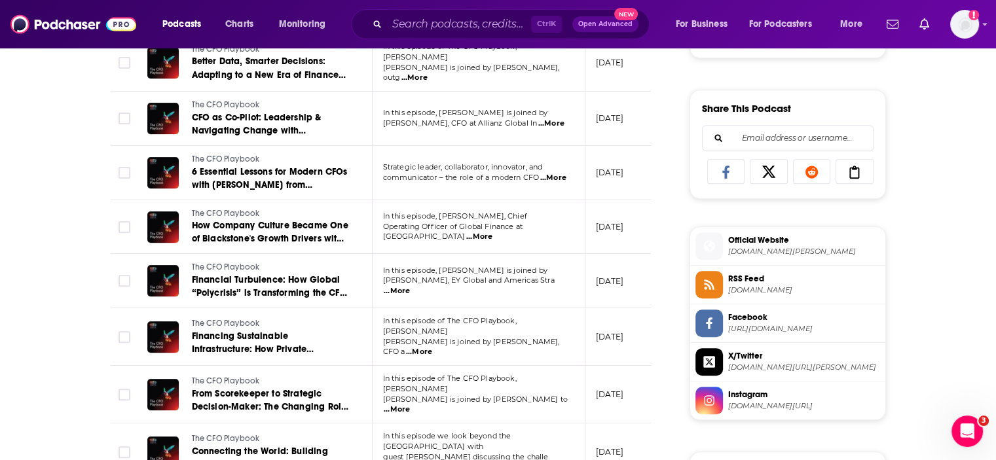
scroll to position [786, 0]
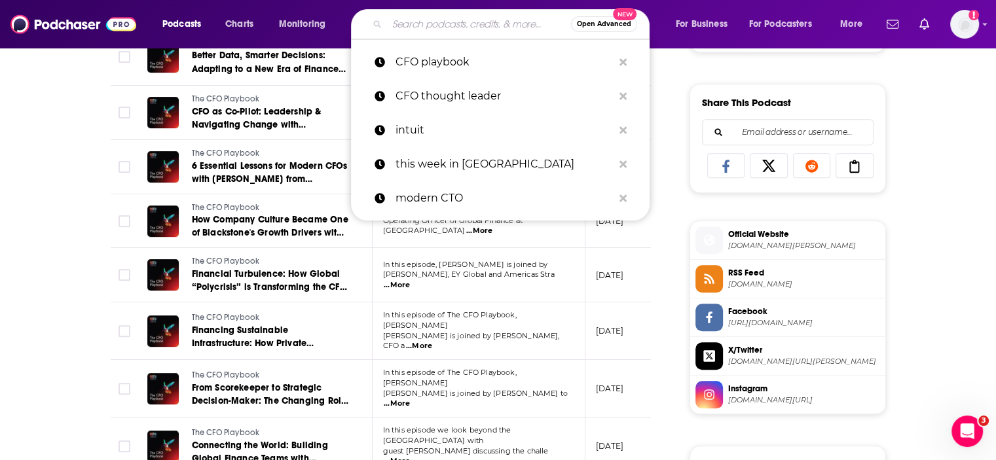
click at [391, 26] on input "Search podcasts, credits, & more..." at bounding box center [479, 24] width 184 height 21
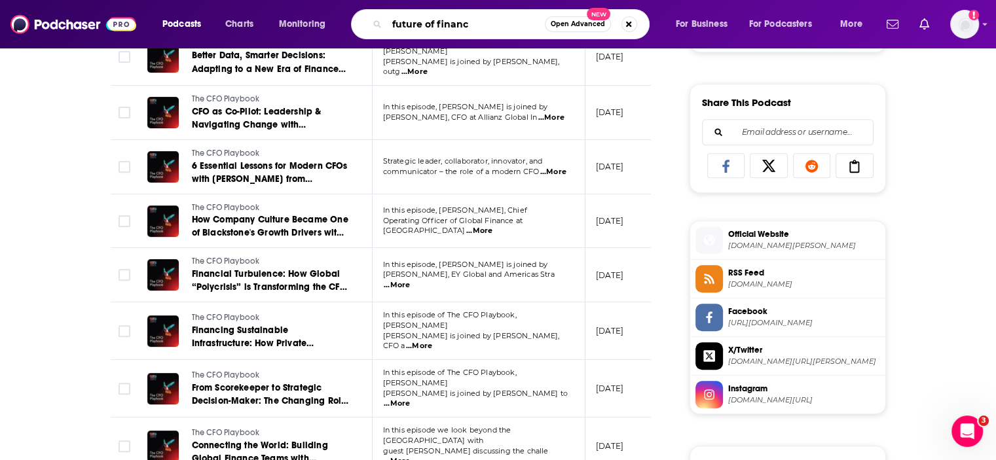
type input "future of finance"
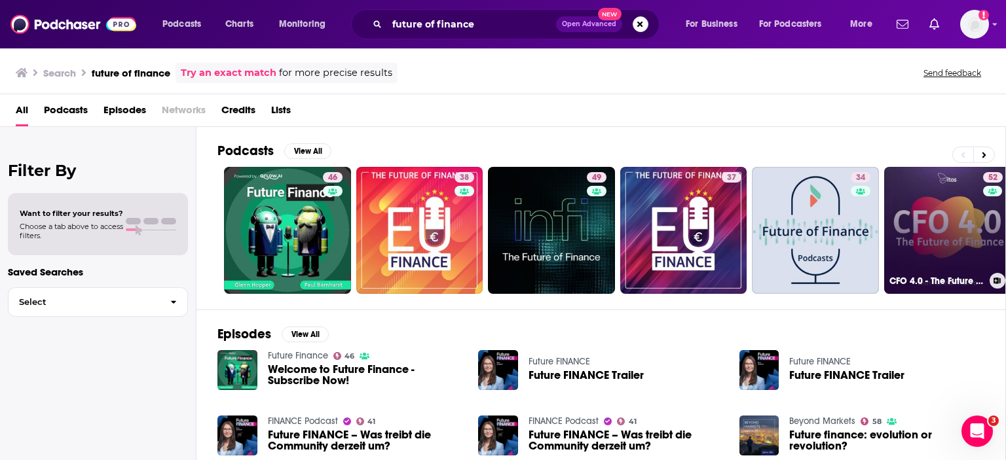
click at [938, 248] on link "52 CFO 4.0 - The Future of Finance" at bounding box center [947, 230] width 127 height 127
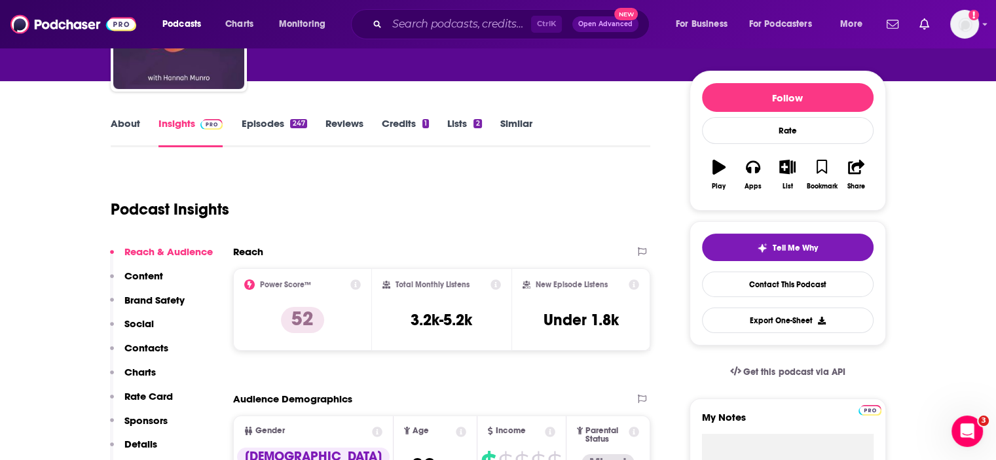
scroll to position [131, 0]
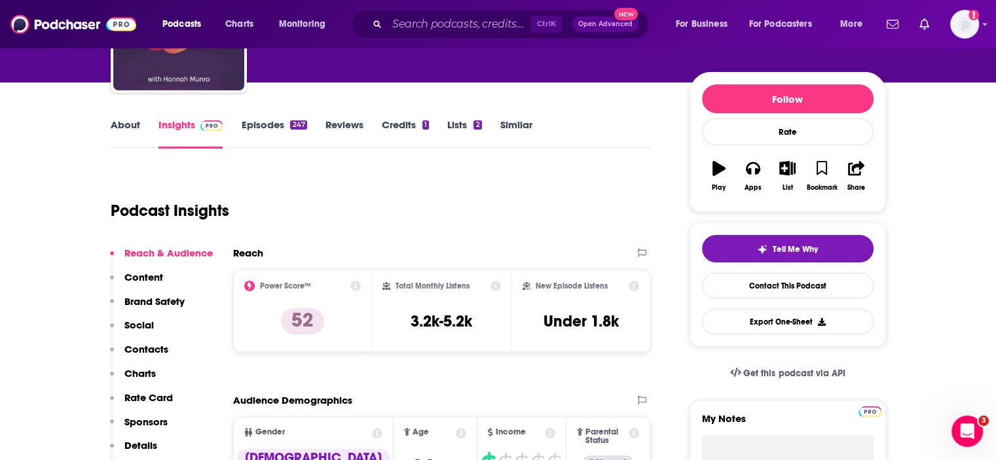
click at [113, 120] on link "About" at bounding box center [125, 133] width 29 height 30
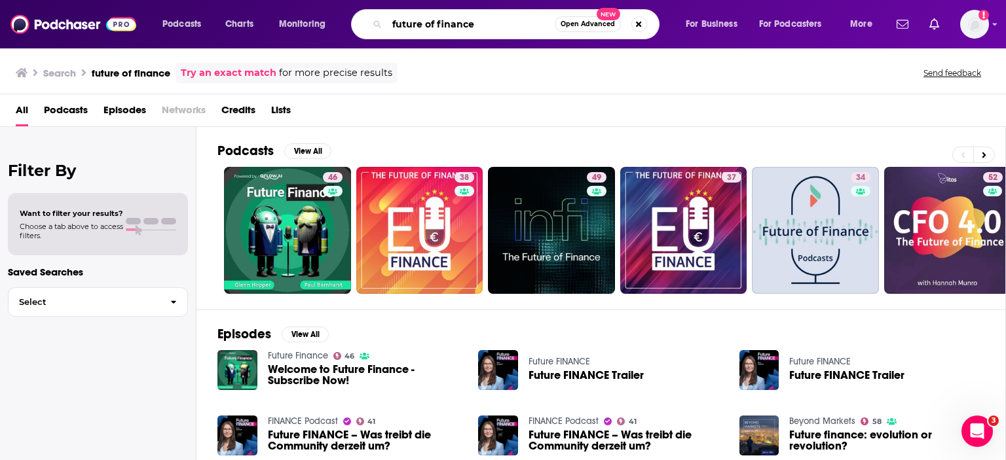
drag, startPoint x: 481, startPoint y: 16, endPoint x: 381, endPoint y: 14, distance: 99.5
click at [381, 14] on div "future of finance Open Advanced New" at bounding box center [505, 24] width 308 height 30
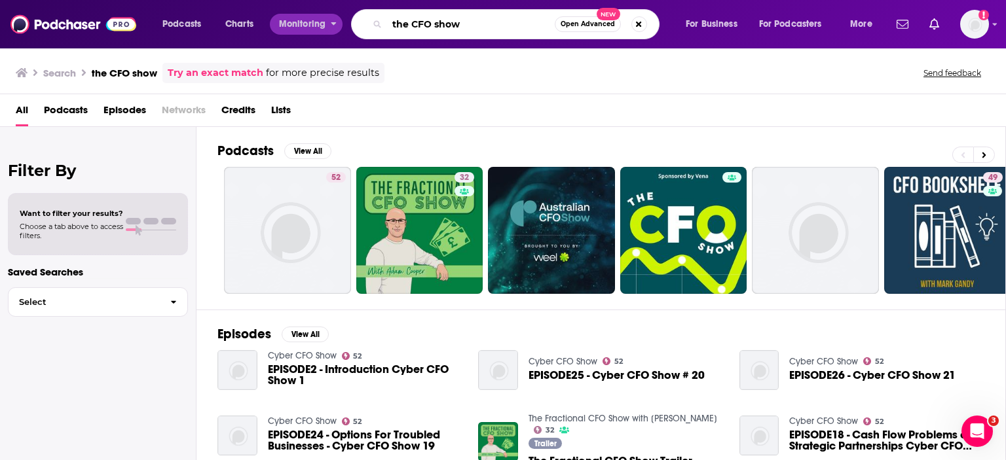
drag, startPoint x: 474, startPoint y: 19, endPoint x: 340, endPoint y: 26, distance: 134.4
click at [340, 26] on div "Podcasts Charts Monitoring the CFO show Open Advanced New For Business For Podc…" at bounding box center [518, 24] width 731 height 30
paste input "Strength in the Numbers"
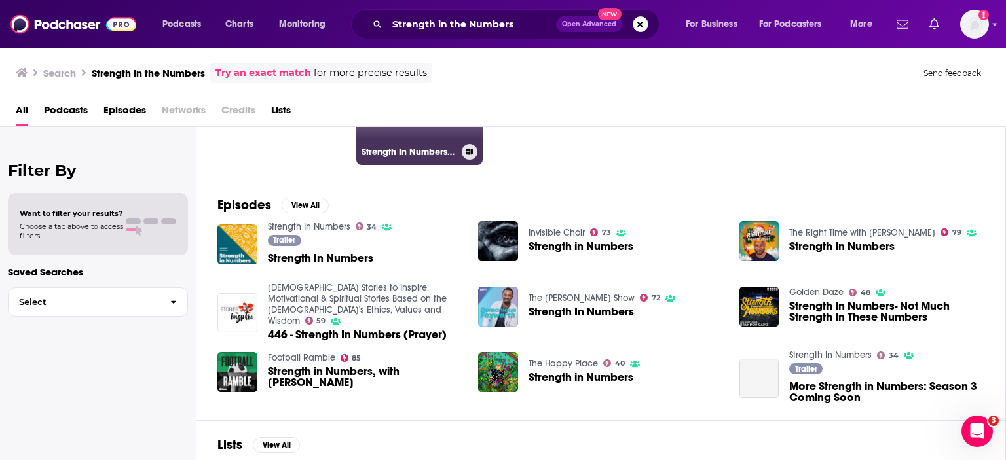
scroll to position [131, 0]
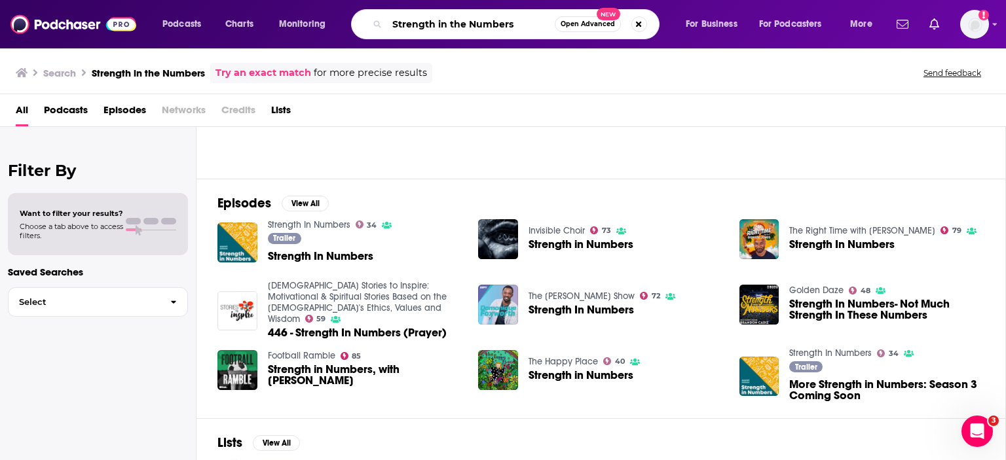
drag, startPoint x: 513, startPoint y: 26, endPoint x: 397, endPoint y: 27, distance: 115.9
click at [398, 26] on input "Strength in the Numbers" at bounding box center [471, 24] width 168 height 21
type input "S"
type input "after earnings"
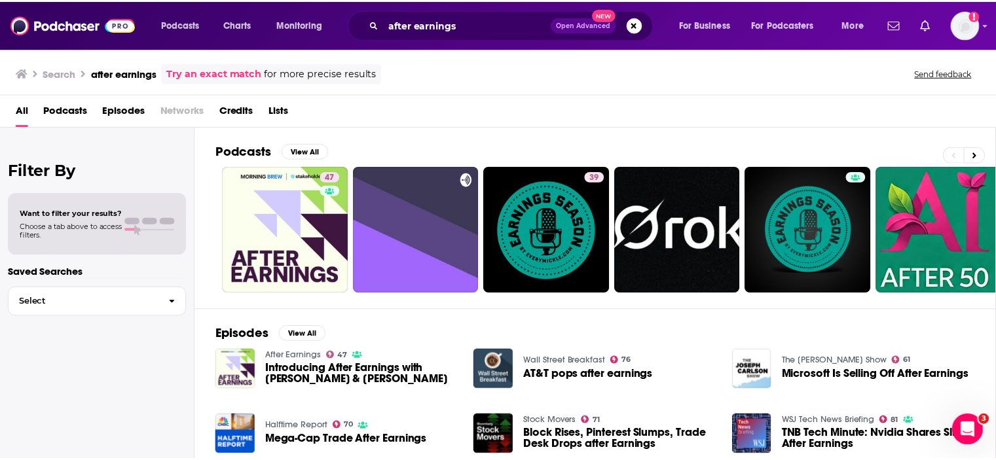
scroll to position [131, 0]
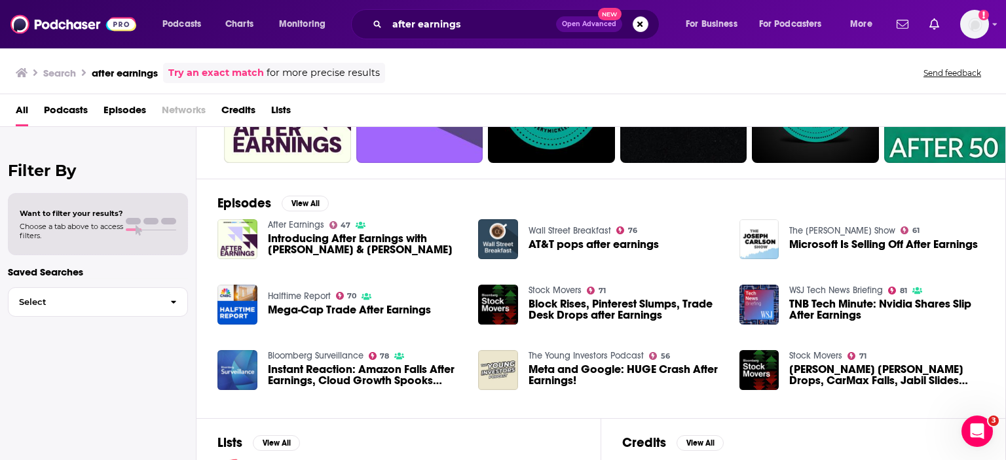
click at [298, 244] on span "Introducing After Earnings with [PERSON_NAME] & [PERSON_NAME]" at bounding box center [365, 244] width 195 height 22
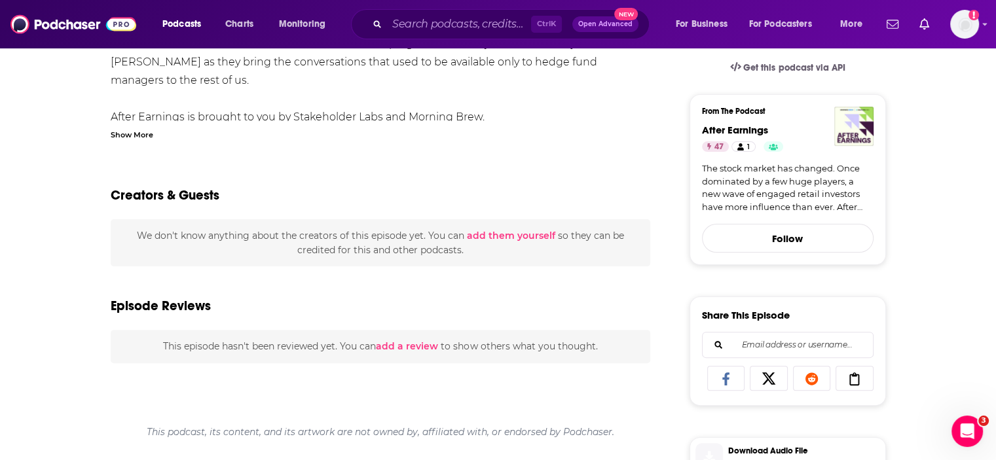
scroll to position [65, 0]
